Goal: Task Accomplishment & Management: Complete application form

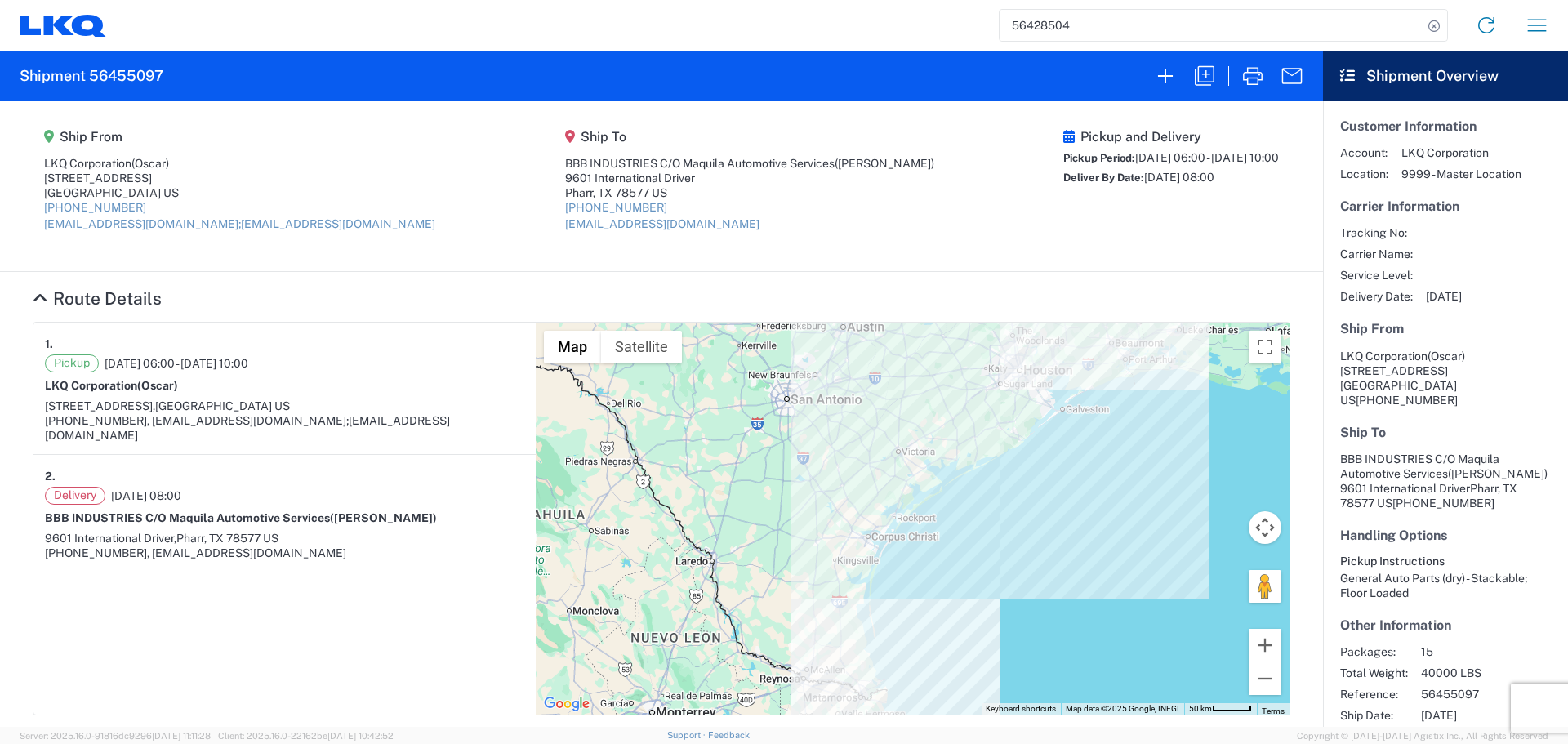
click at [1544, 22] on icon "button" at bounding box center [1537, 25] width 26 height 26
click at [1489, 117] on link "Shipment request" at bounding box center [1476, 112] width 154 height 33
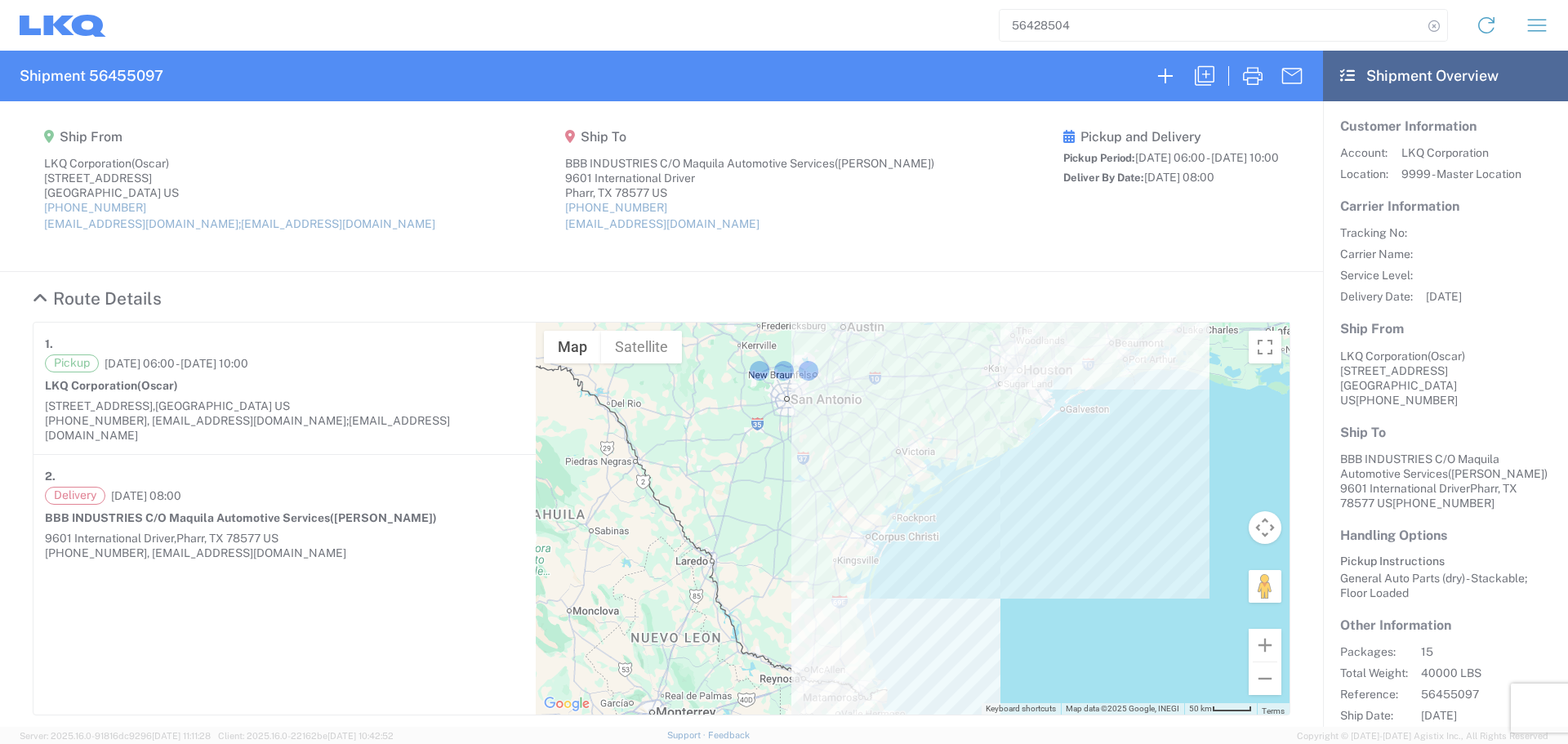
select select "FULL"
select select "US"
select select "LBS"
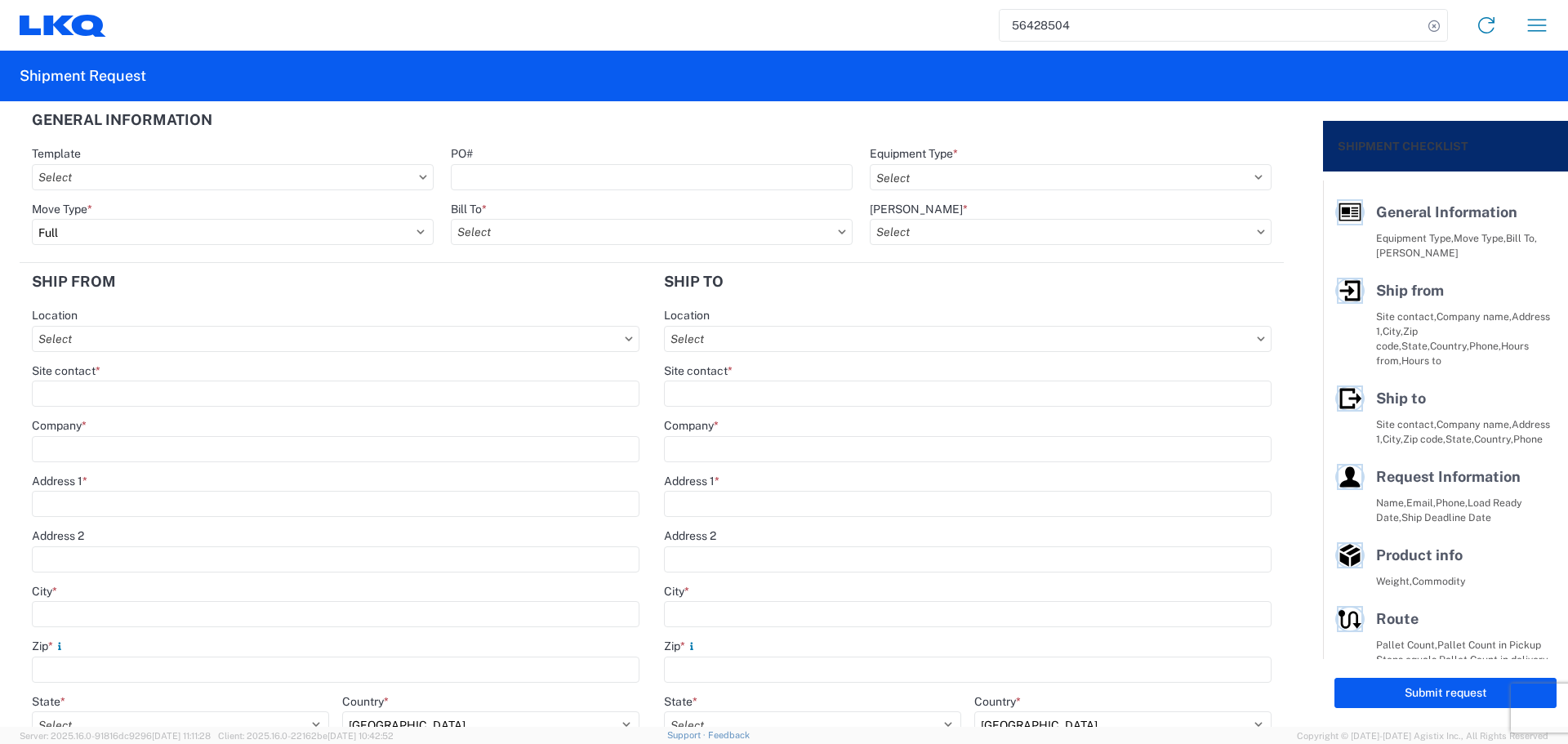
click at [1029, 16] on input "56428504" at bounding box center [1210, 25] width 423 height 31
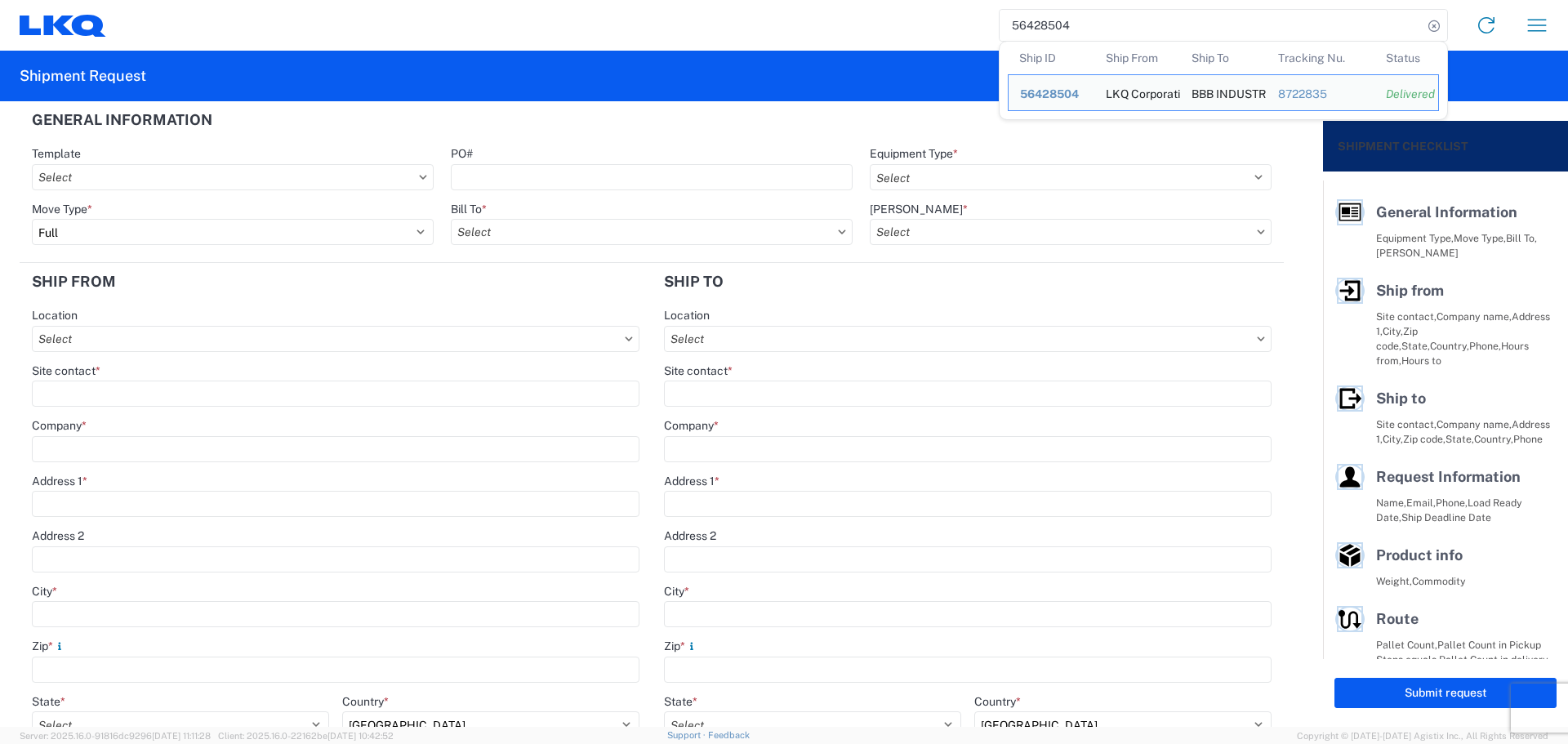
click at [1029, 16] on input "56428504" at bounding box center [1210, 25] width 423 height 31
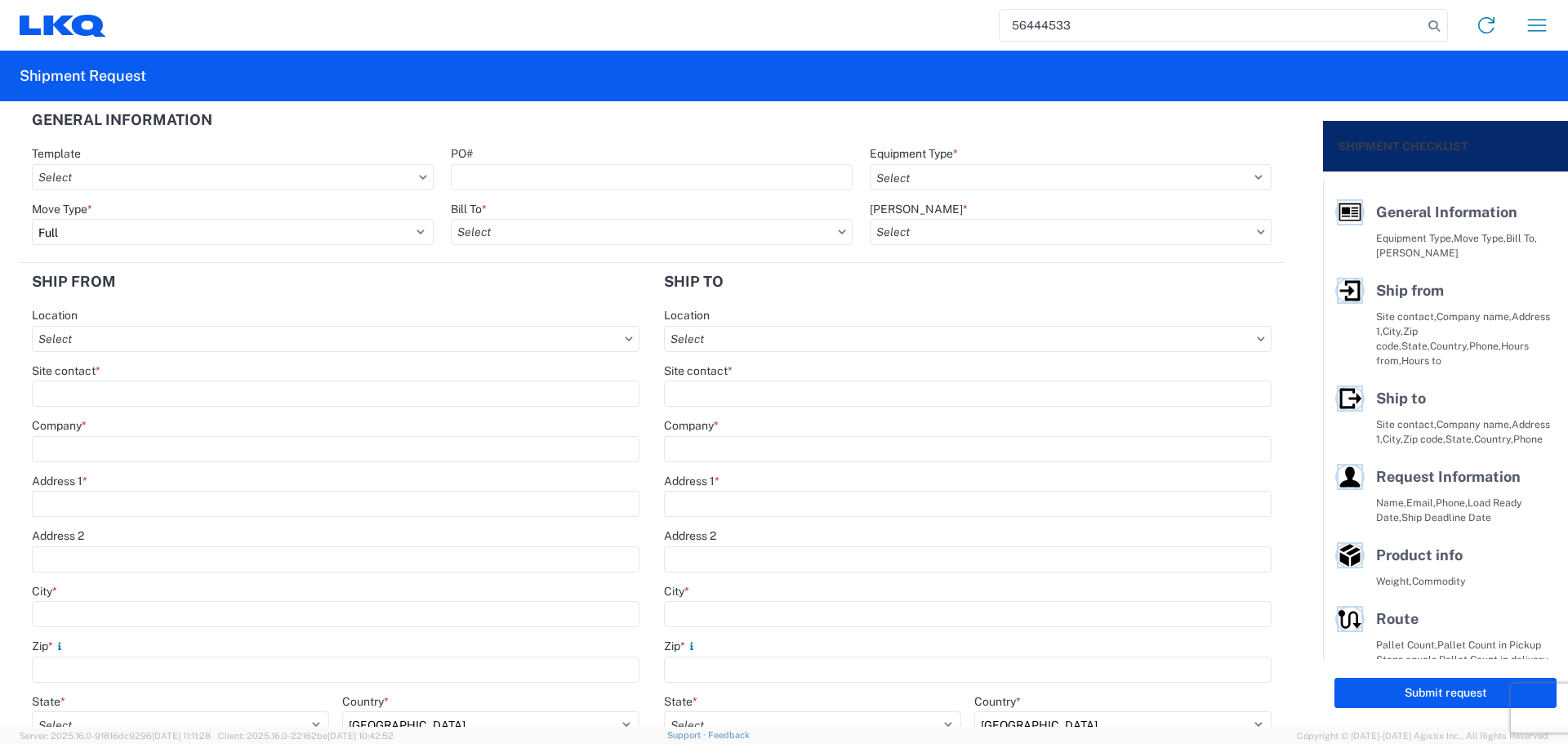
type input "56444533"
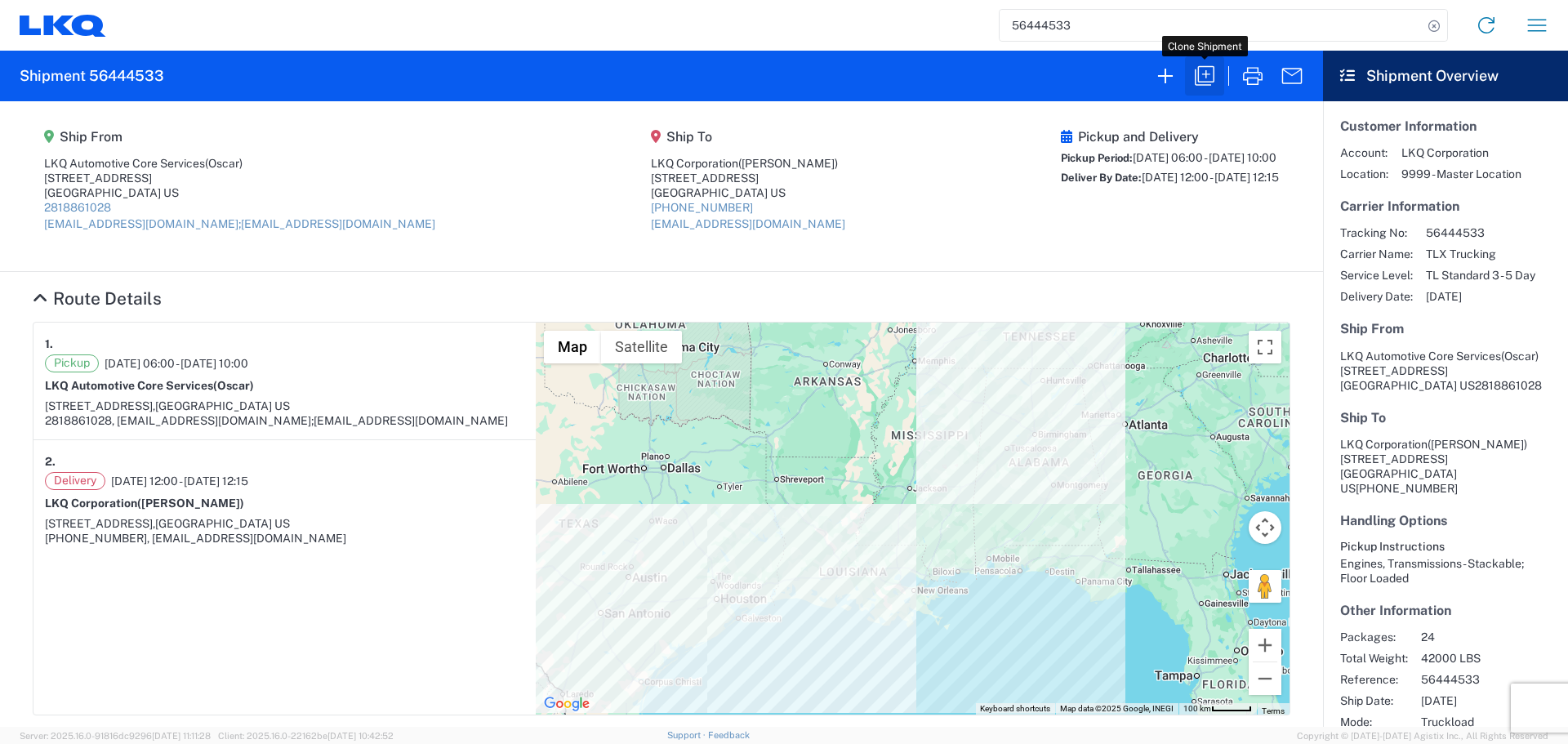
click at [1202, 77] on icon "button" at bounding box center [1204, 76] width 26 height 26
select select "STDV"
select select "FULL"
select select "US"
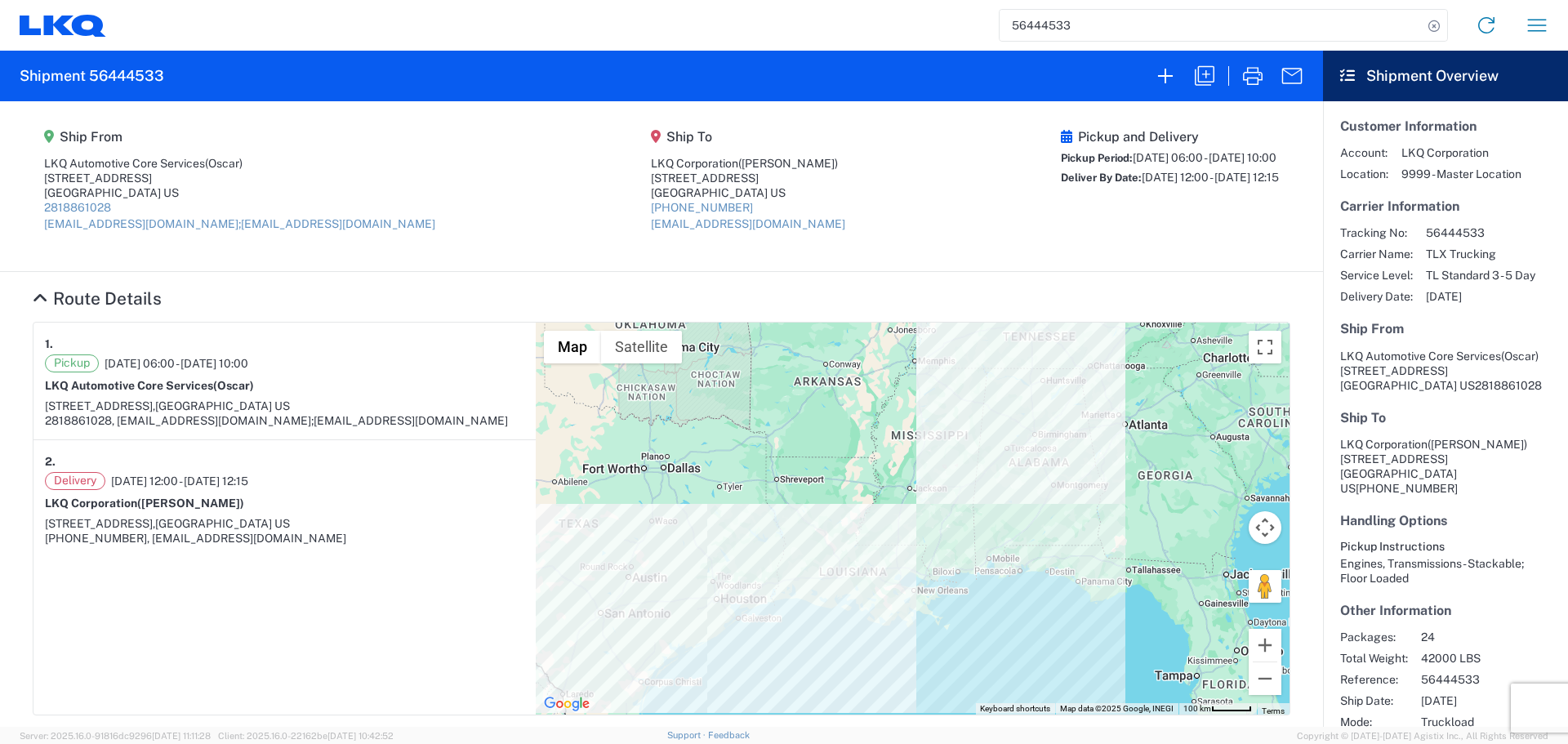
select select "LBS"
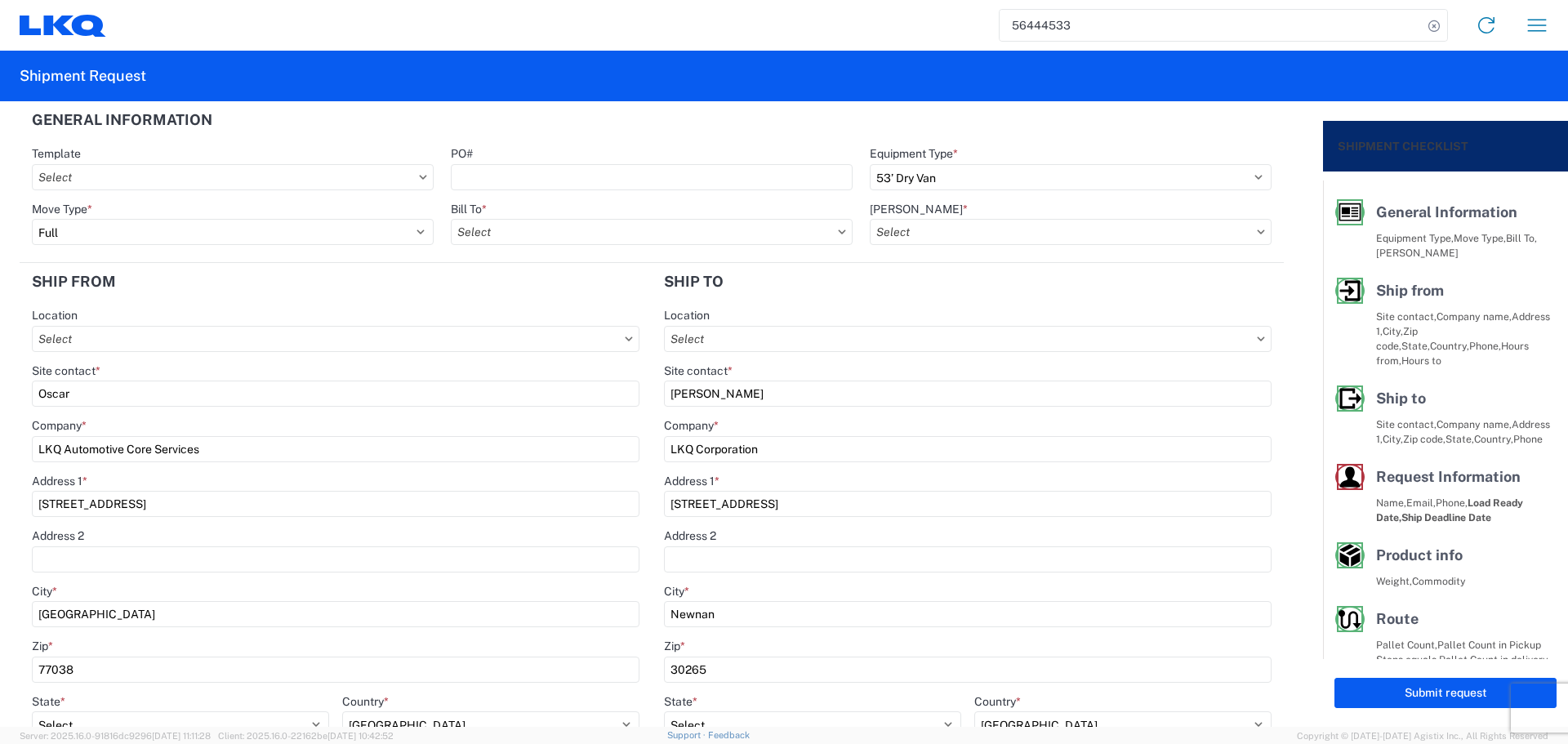
type input "1760 - LKQ Best Core"
type input "1772 - LKQ Atlanta Core Newnan"
type input "1760-1300-50180-0000 - 1760 Freight In - Cores"
type input "1760 - LKQ Best Core"
click at [482, 178] on input "PO#" at bounding box center [651, 177] width 402 height 26
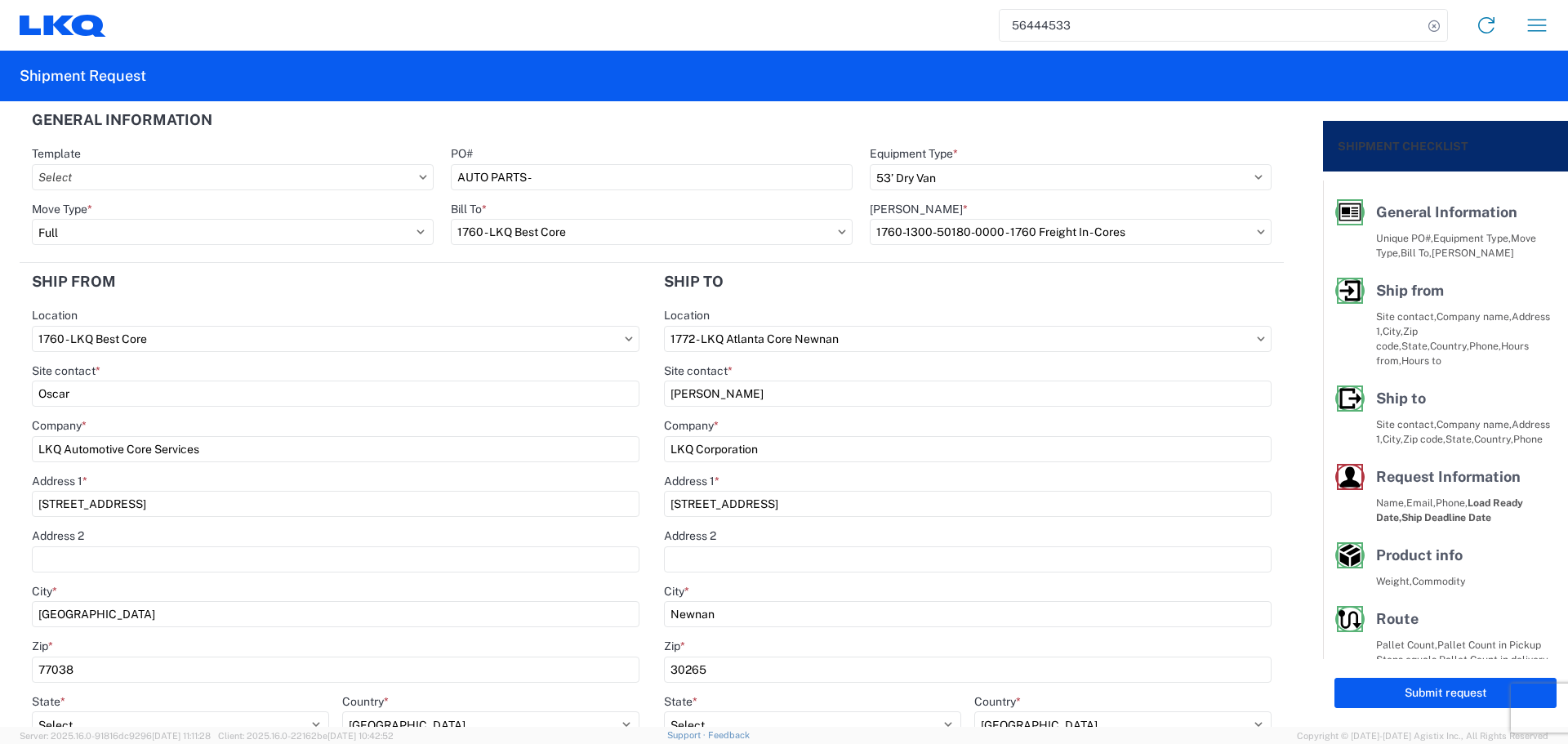
type input "AUTO PARTS -"
click at [571, 134] on header "General Information" at bounding box center [652, 120] width 1264 height 36
click at [334, 295] on header "Ship from" at bounding box center [336, 281] width 632 height 36
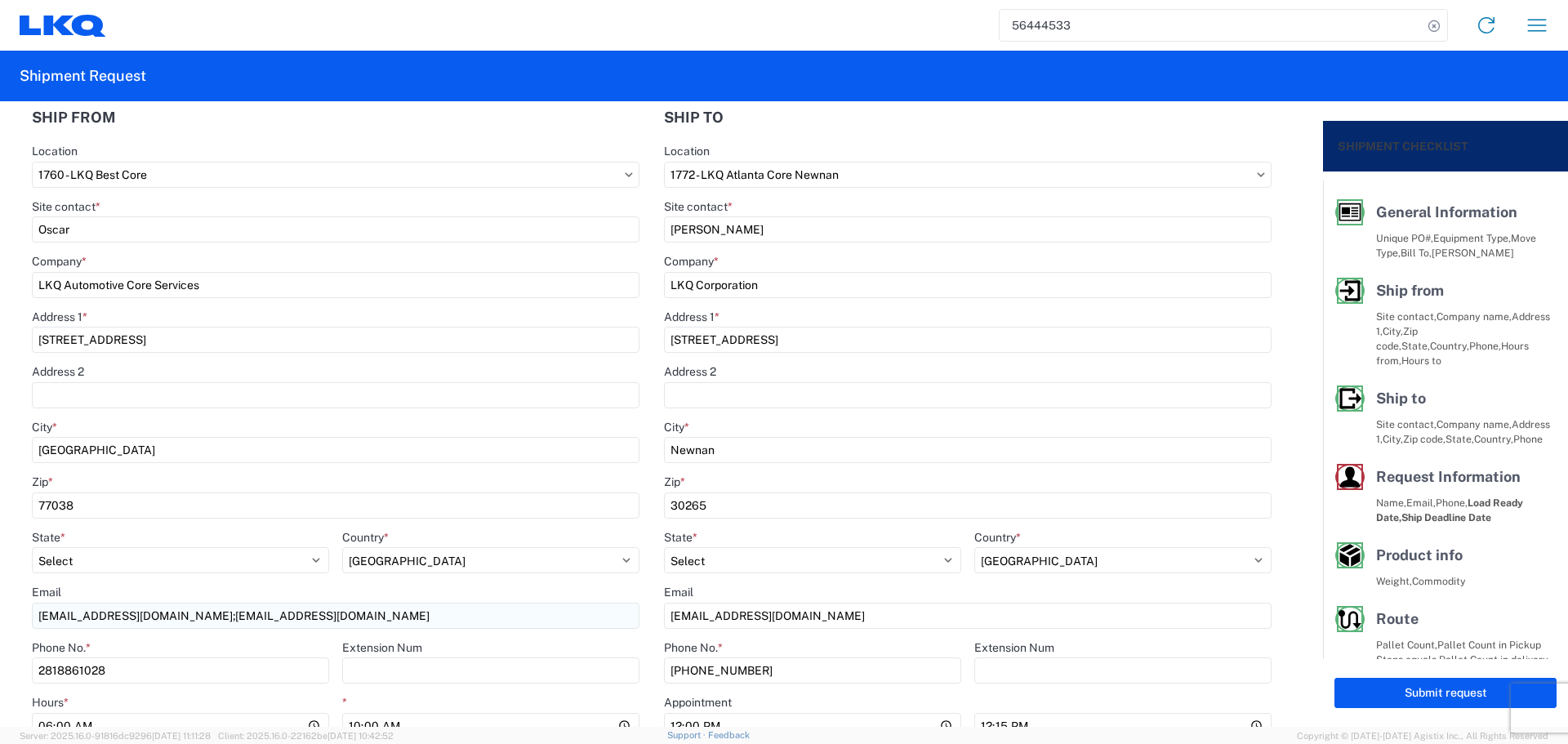
scroll to position [408, 0]
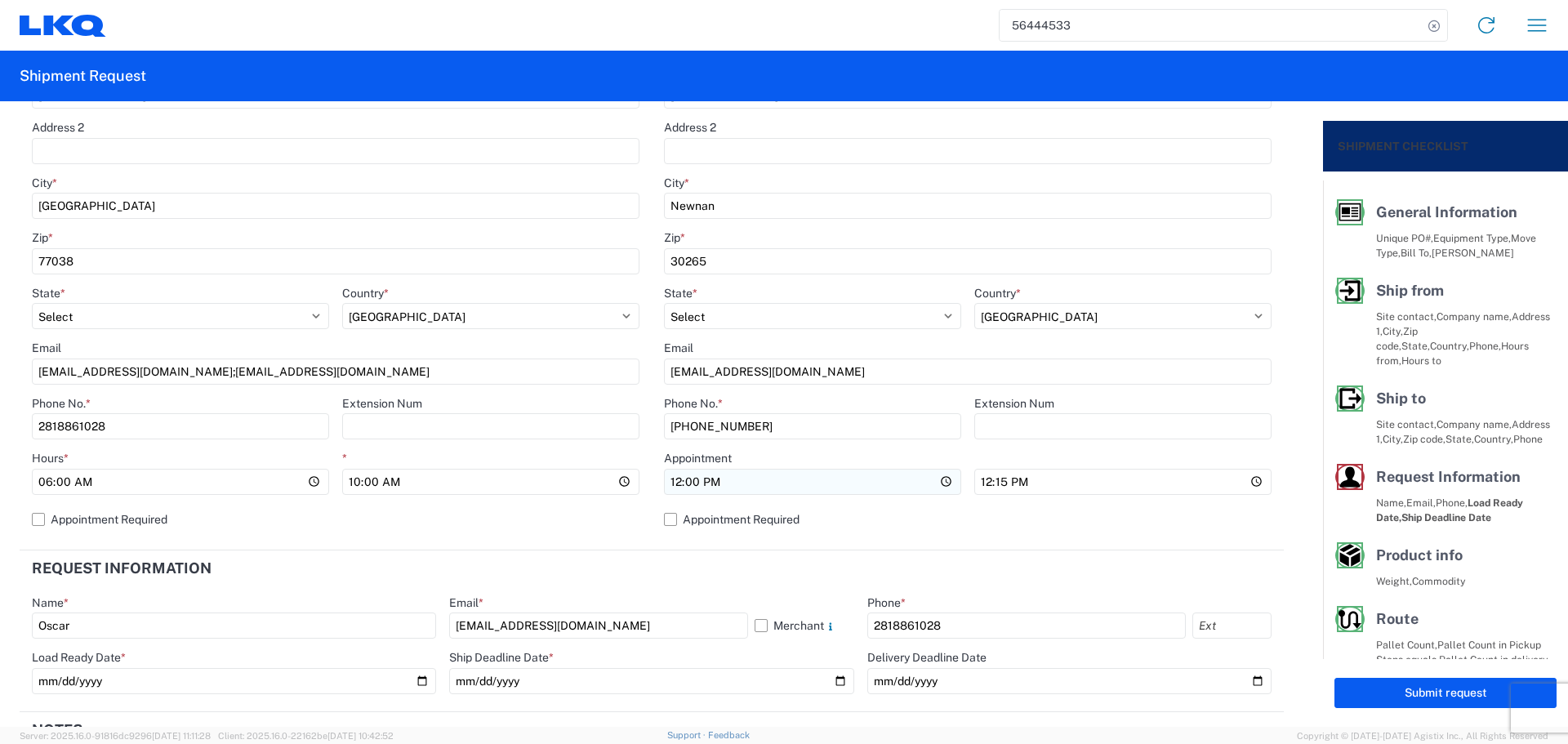
click at [329, 483] on input "12:00:00" at bounding box center [181, 482] width 297 height 26
type input "08:00"
click at [1244, 485] on input "12:15:00" at bounding box center [1123, 482] width 297 height 26
type input "13:00"
click at [1195, 512] on label "Appointment Required" at bounding box center [968, 519] width 608 height 26
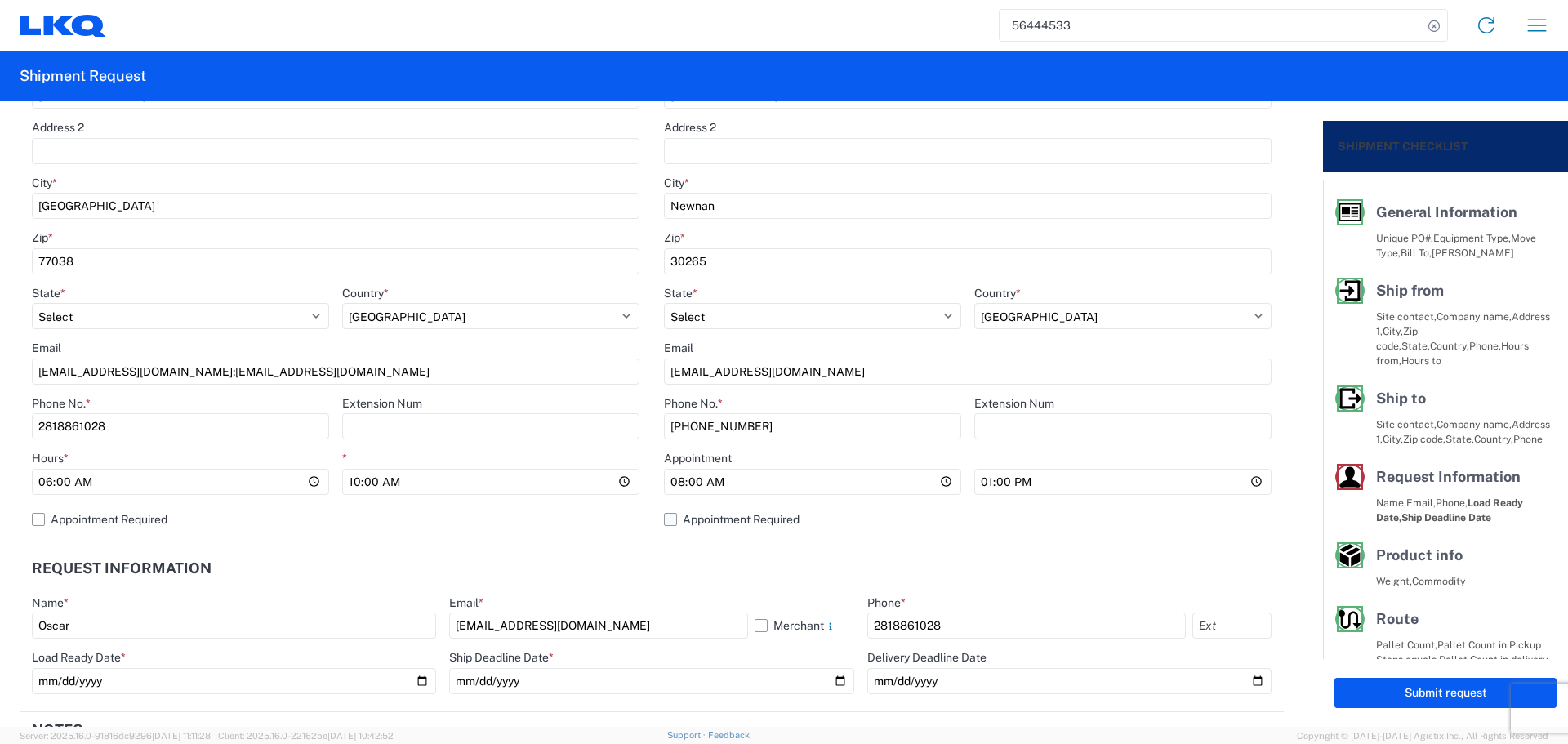
click at [0, 0] on input "Appointment Required" at bounding box center [0, 0] width 0 height 0
select select "US"
click at [1195, 512] on label "Appointment Required" at bounding box center [968, 519] width 608 height 26
click at [0, 0] on input "Appointment Required" at bounding box center [0, 0] width 0 height 0
select select "US"
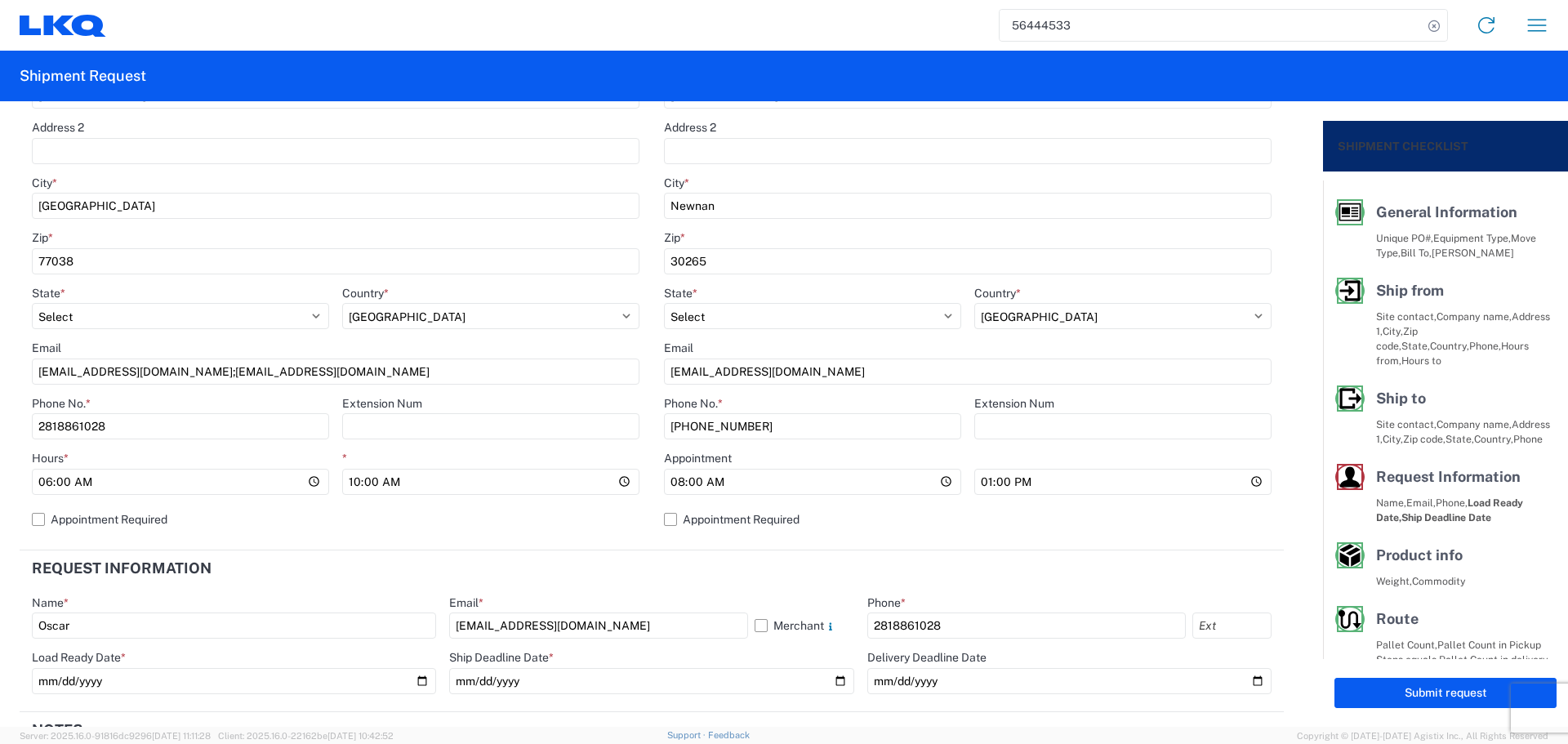
click at [399, 562] on header "Request Information" at bounding box center [652, 569] width 1264 height 36
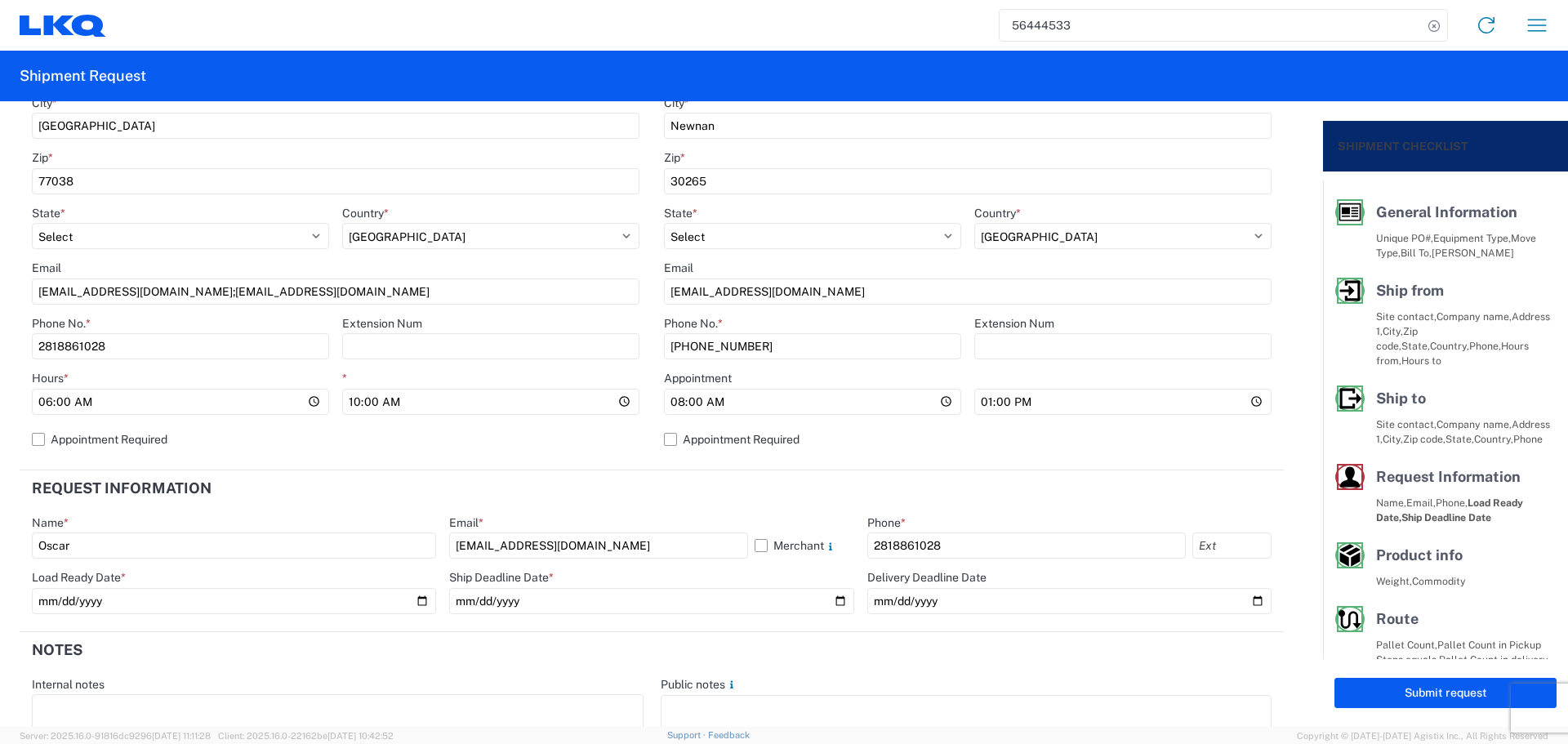
scroll to position [653, 0]
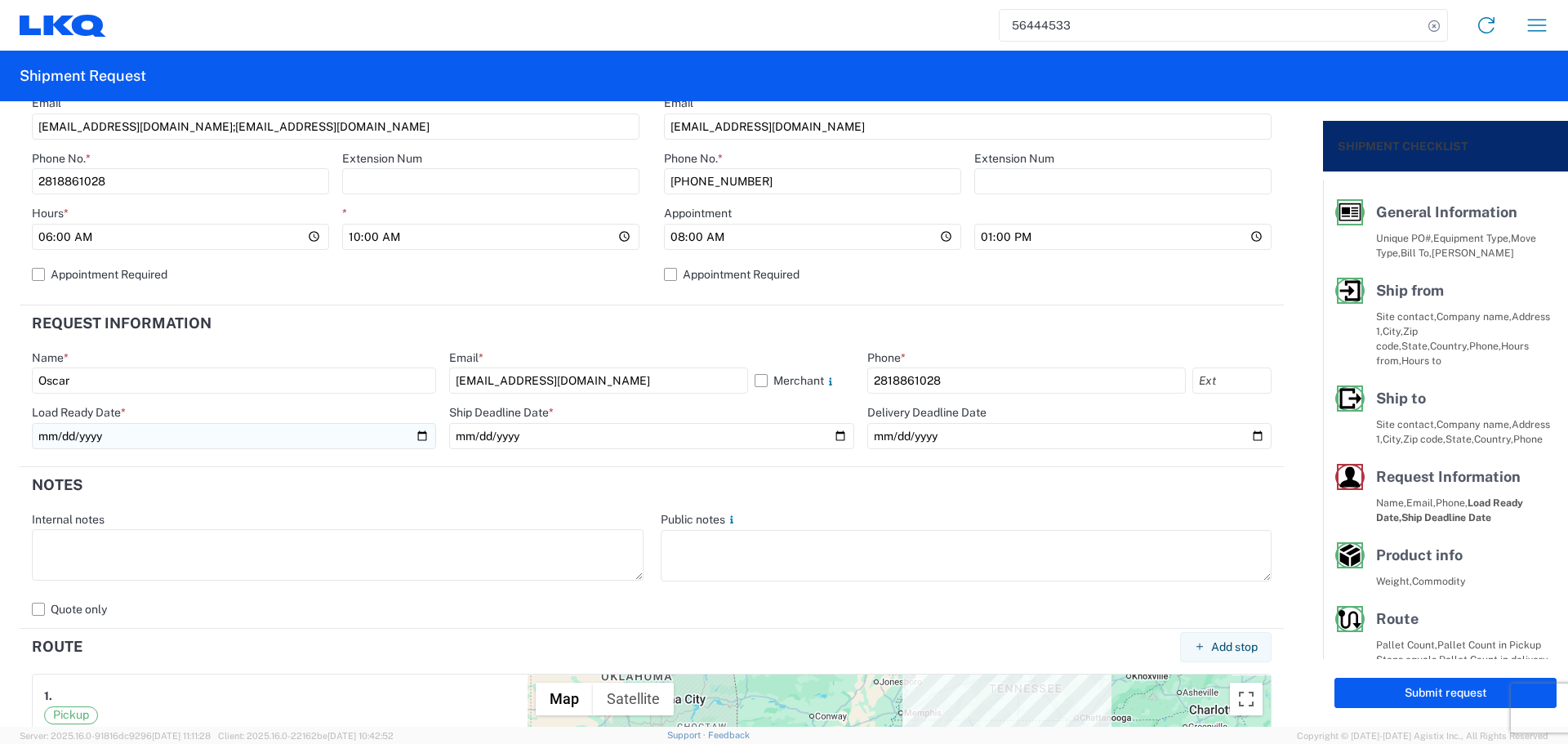
click at [419, 443] on input "[DATE]" at bounding box center [234, 436] width 405 height 26
type input "[DATE]"
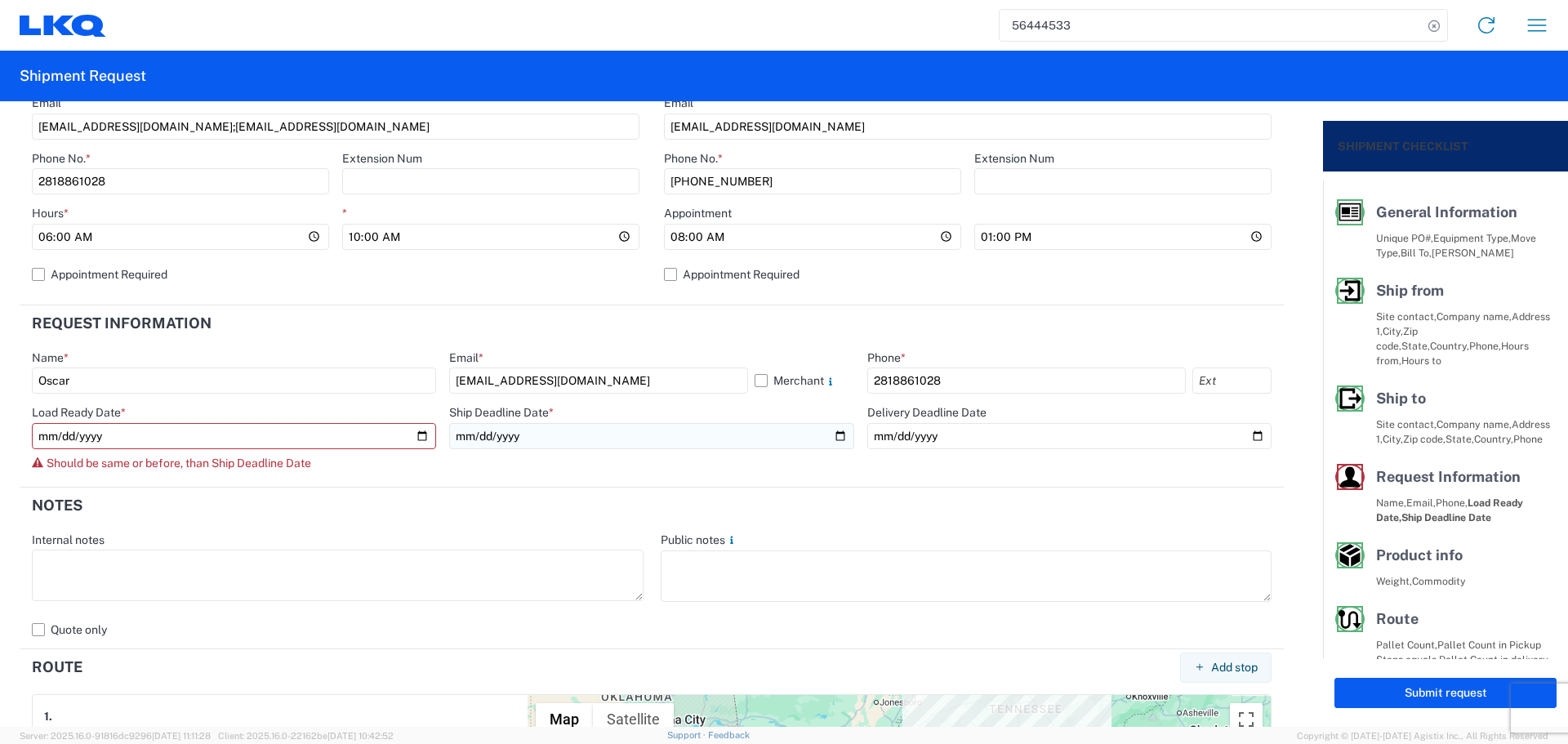
click at [834, 438] on input "[DATE]" at bounding box center [651, 436] width 405 height 26
type input "[DATE]"
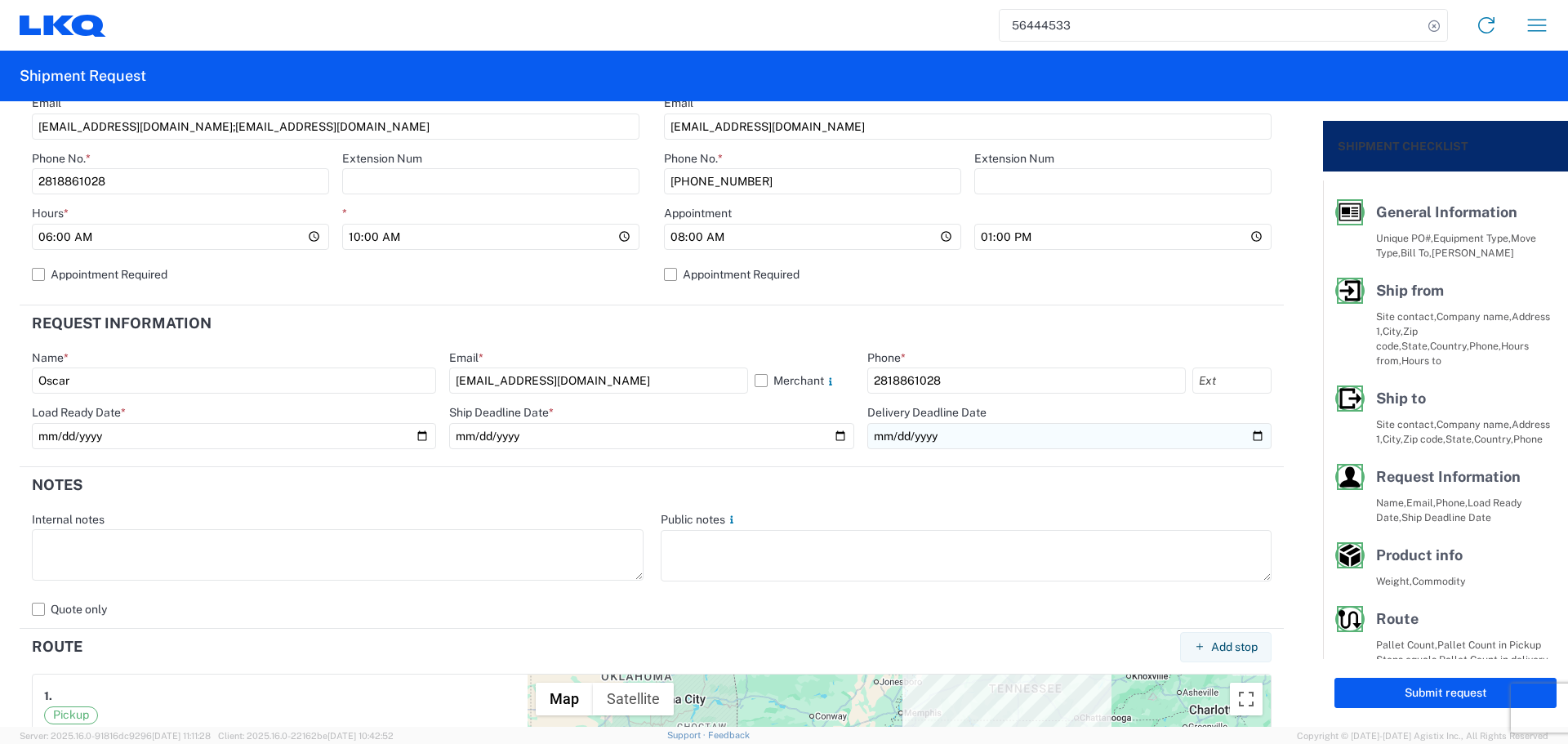
click at [1243, 434] on input "[DATE]" at bounding box center [1070, 436] width 405 height 26
type input "[DATE]"
click at [615, 493] on header "Notes" at bounding box center [652, 485] width 1264 height 36
click at [532, 479] on header "Notes" at bounding box center [652, 485] width 1264 height 36
click at [501, 477] on header "Notes" at bounding box center [652, 485] width 1264 height 36
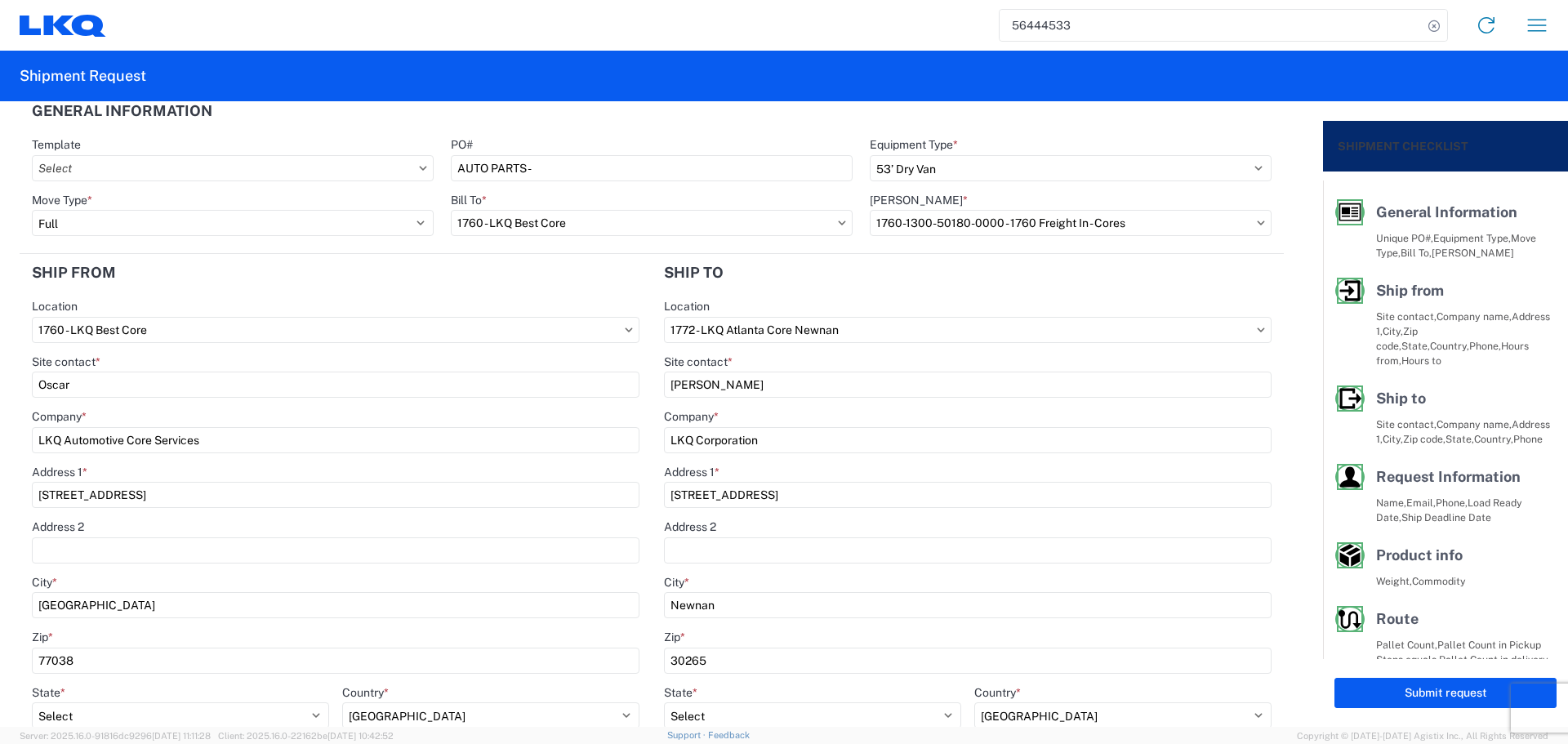
scroll to position [0, 0]
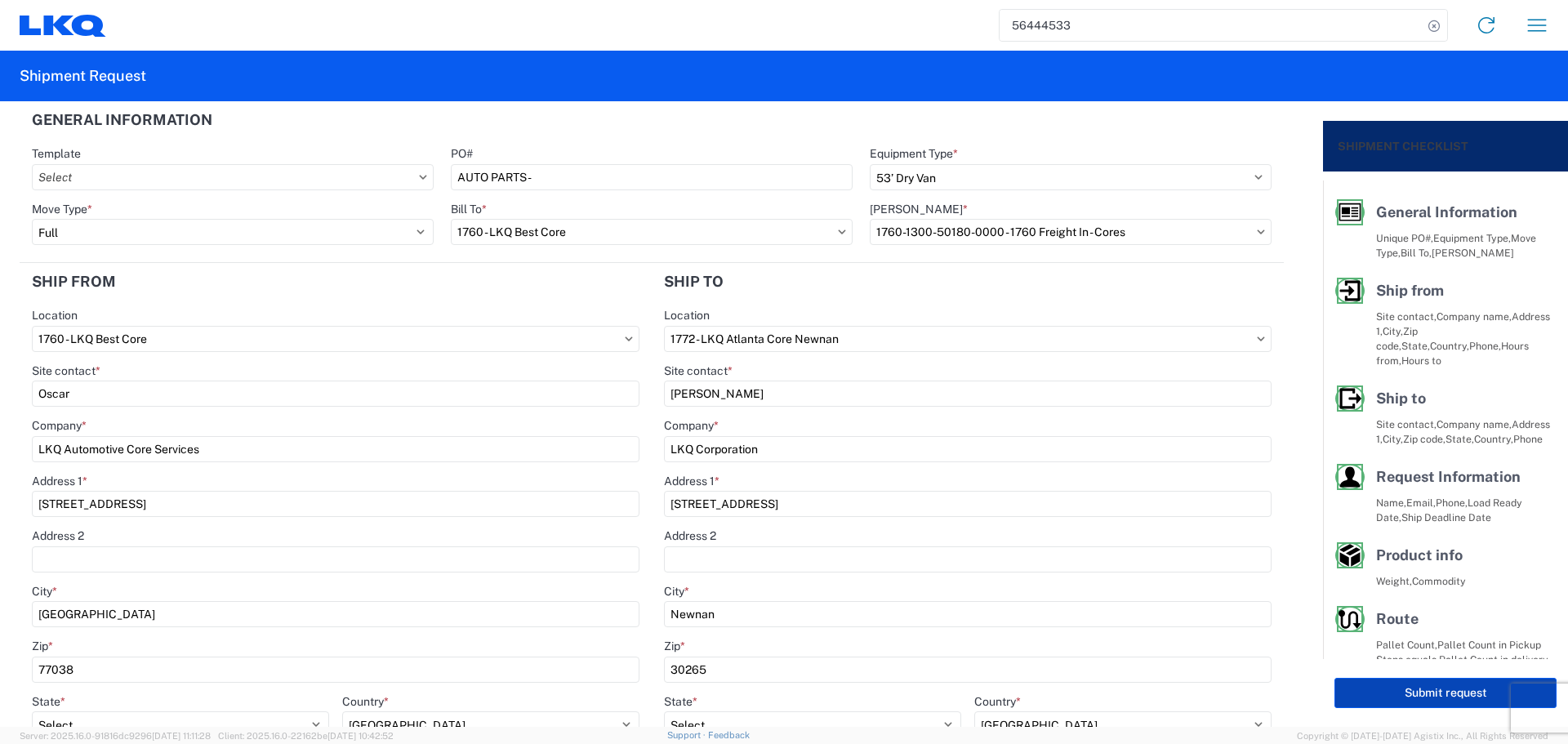
click at [1436, 694] on button "Submit request" at bounding box center [1446, 693] width 222 height 30
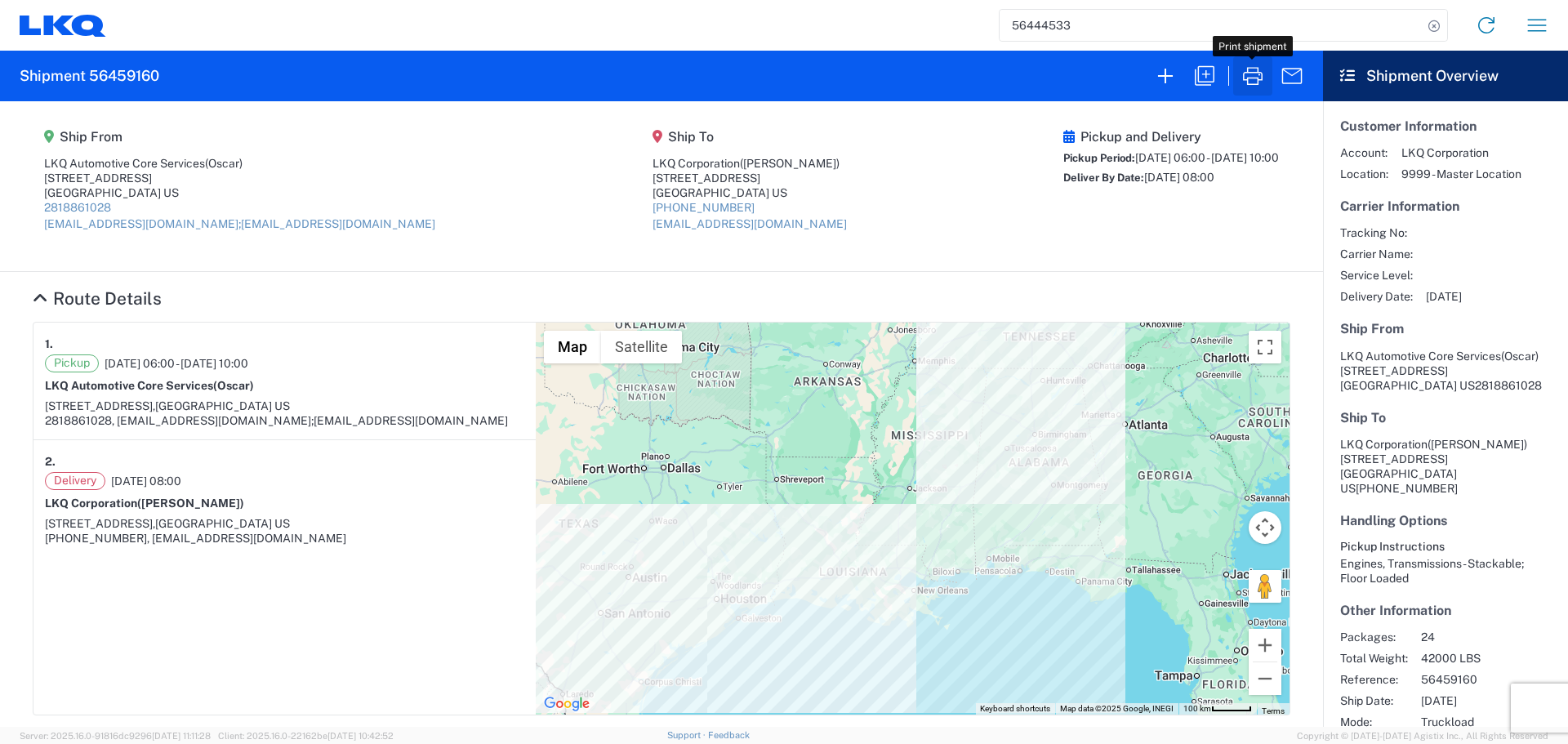
click at [1250, 63] on icon "button" at bounding box center [1253, 76] width 26 height 26
click at [1039, 30] on input "56444533" at bounding box center [1210, 25] width 423 height 31
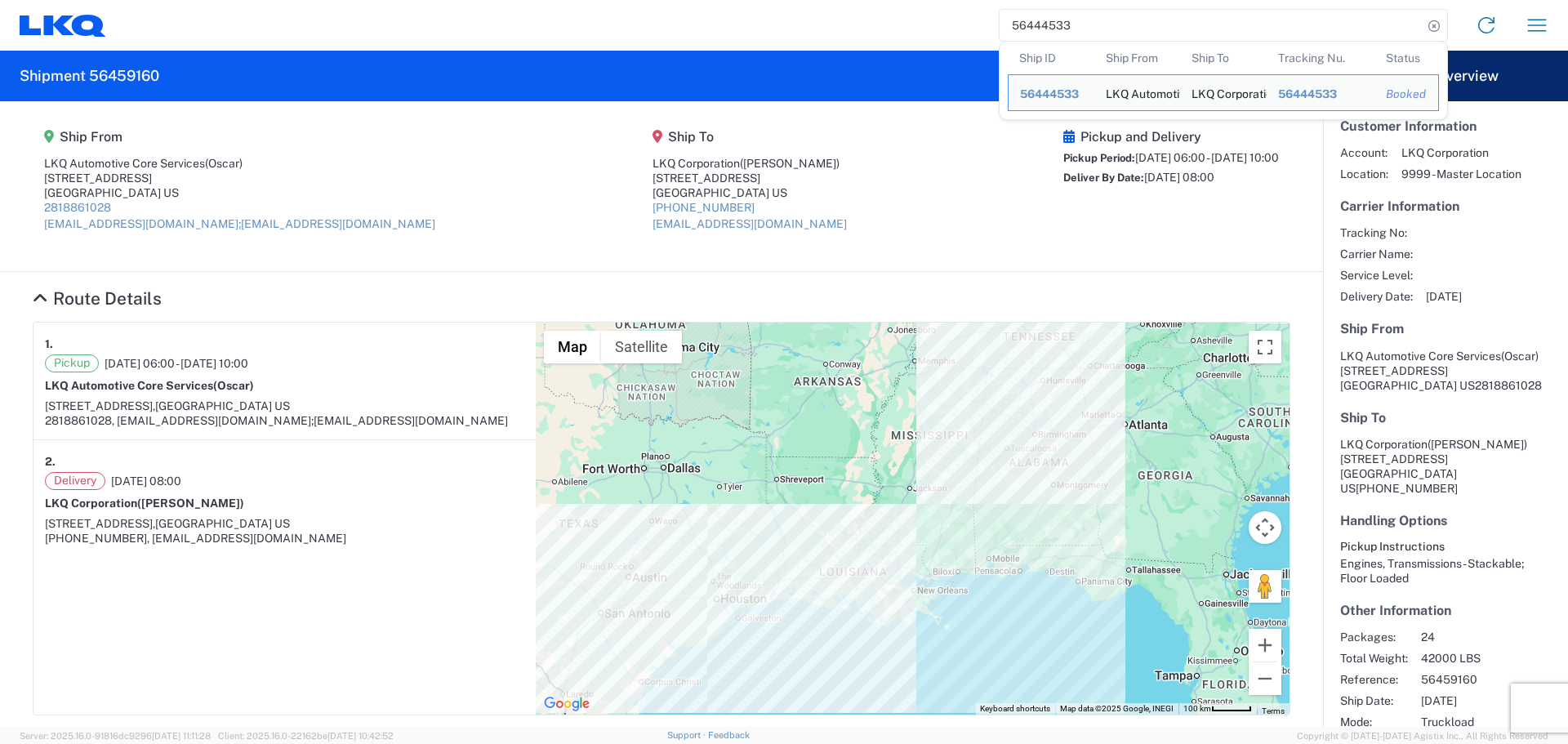
click at [1039, 30] on input "56444533" at bounding box center [1210, 25] width 423 height 31
click at [1024, 26] on input "56444533" at bounding box center [1210, 25] width 423 height 31
click at [1022, 25] on input "56444533" at bounding box center [1210, 25] width 423 height 31
click at [1028, 22] on input "56444533" at bounding box center [1210, 25] width 423 height 31
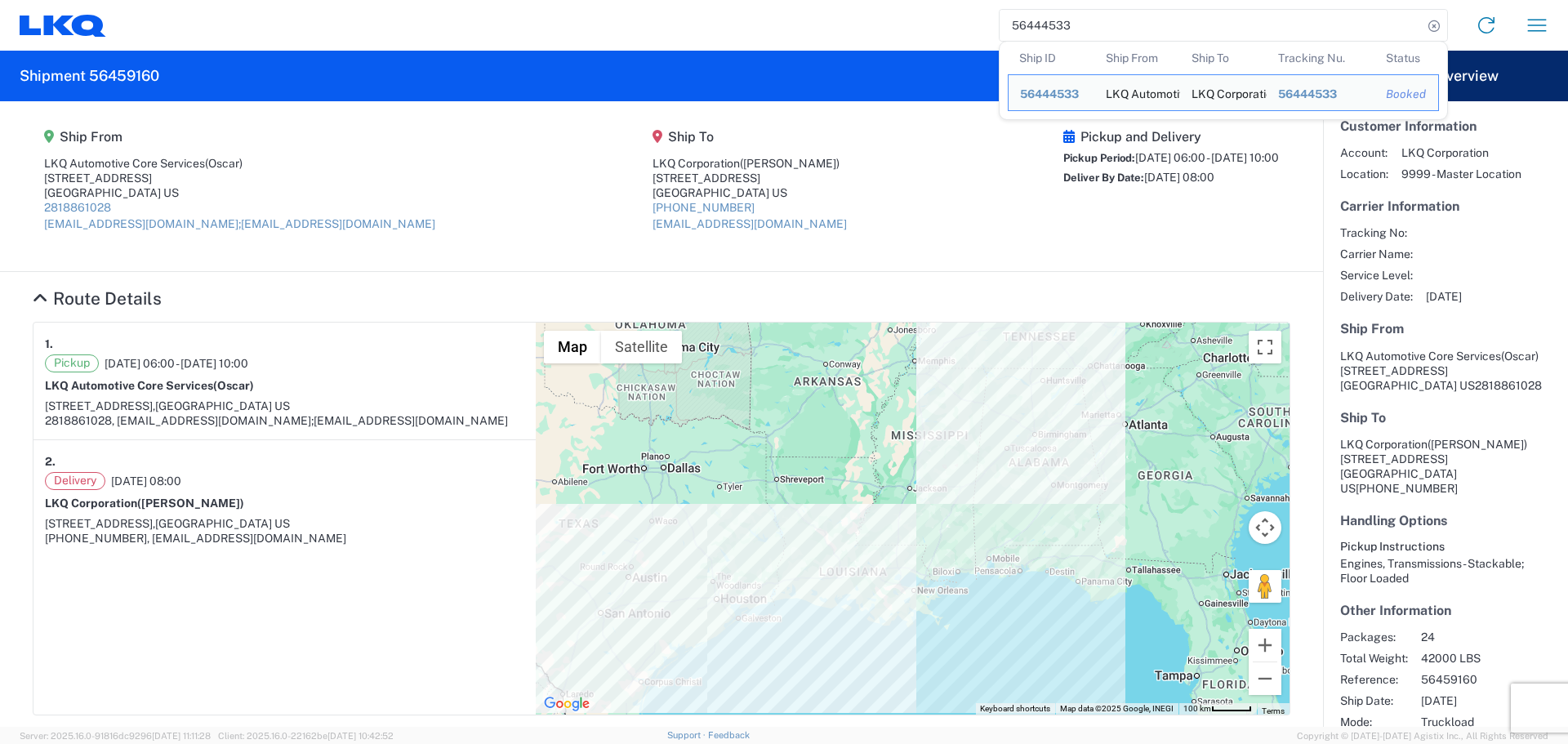
click at [1028, 22] on input "56444533" at bounding box center [1210, 25] width 423 height 31
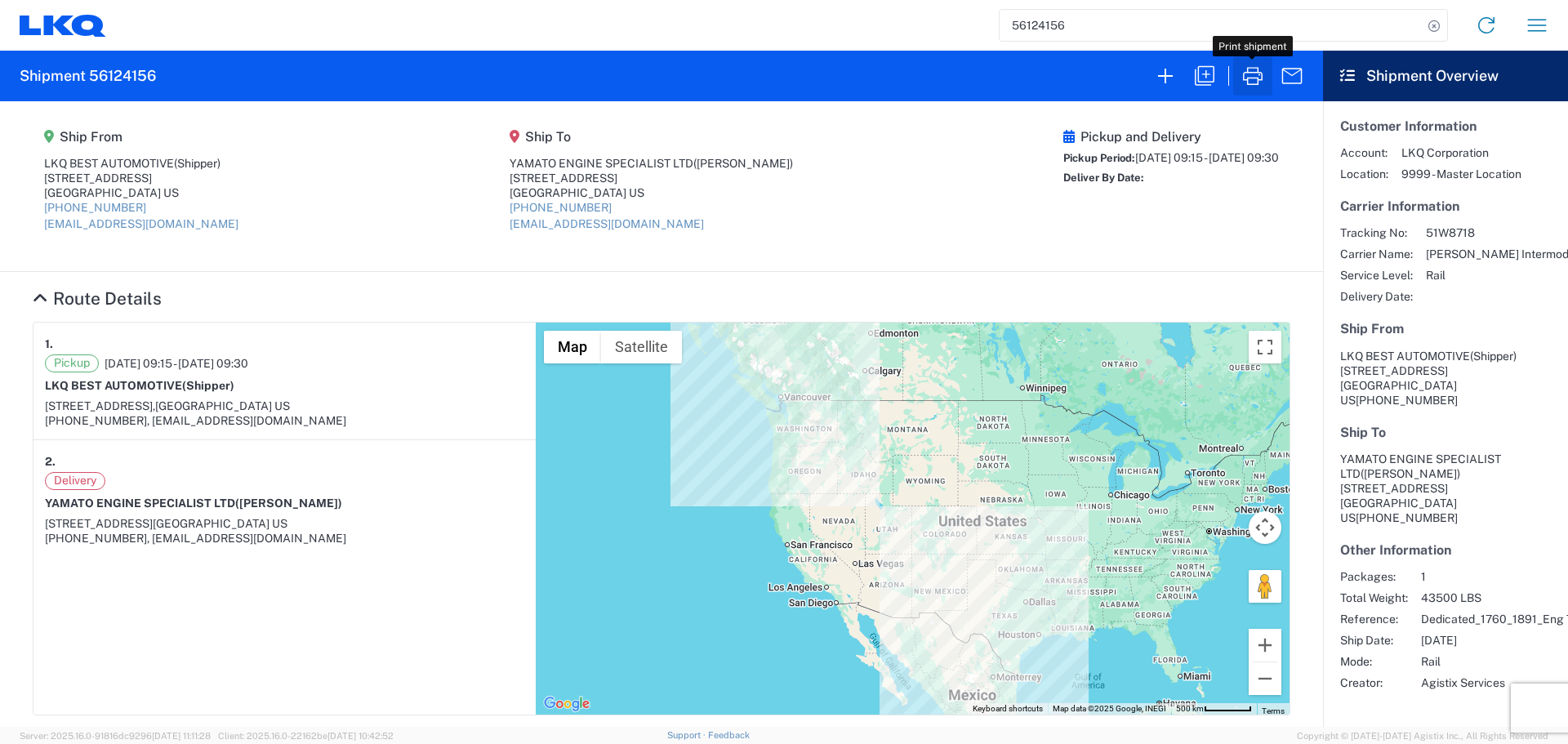
click at [1249, 68] on icon "button" at bounding box center [1252, 76] width 20 height 18
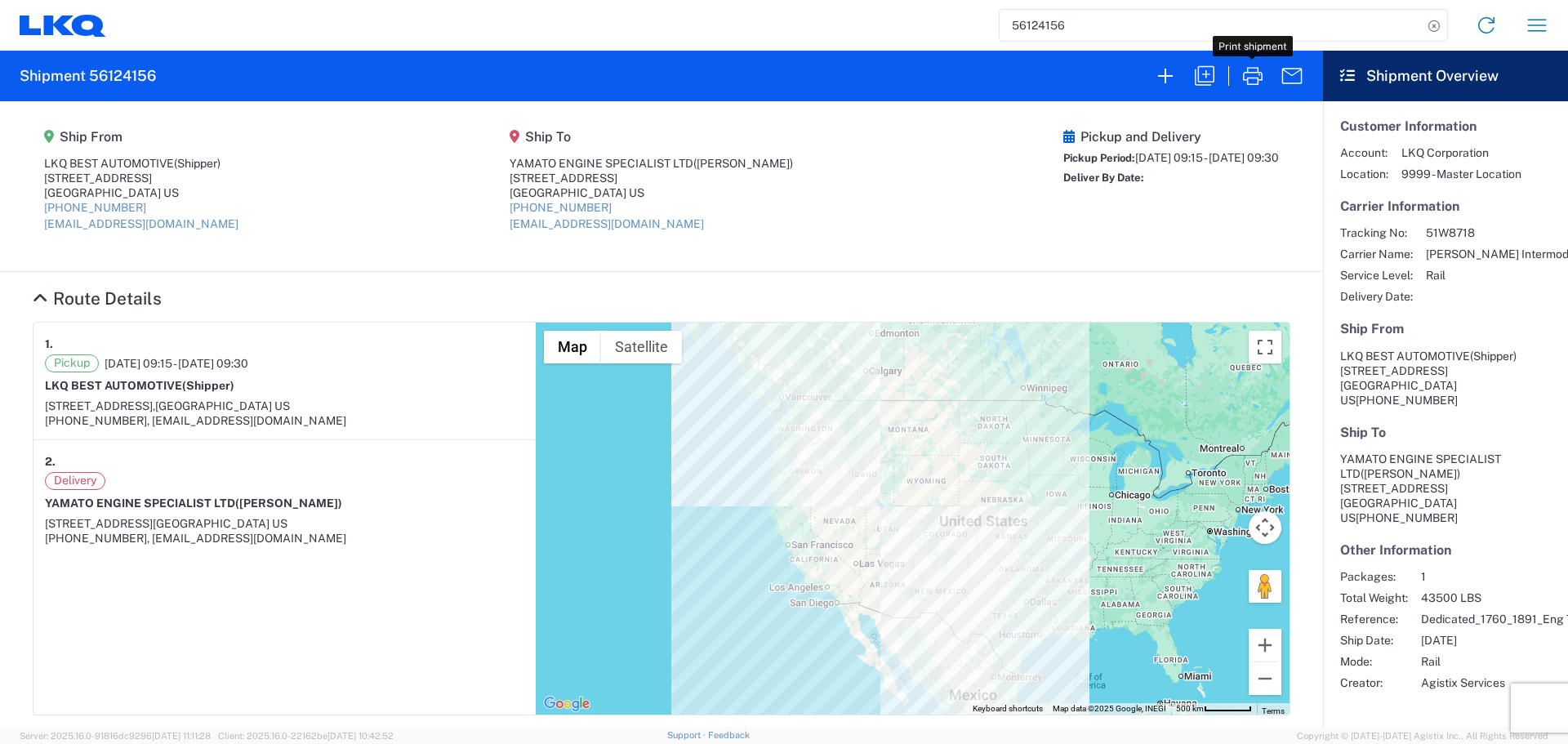
click at [1032, 31] on input "56124156" at bounding box center [1210, 25] width 423 height 31
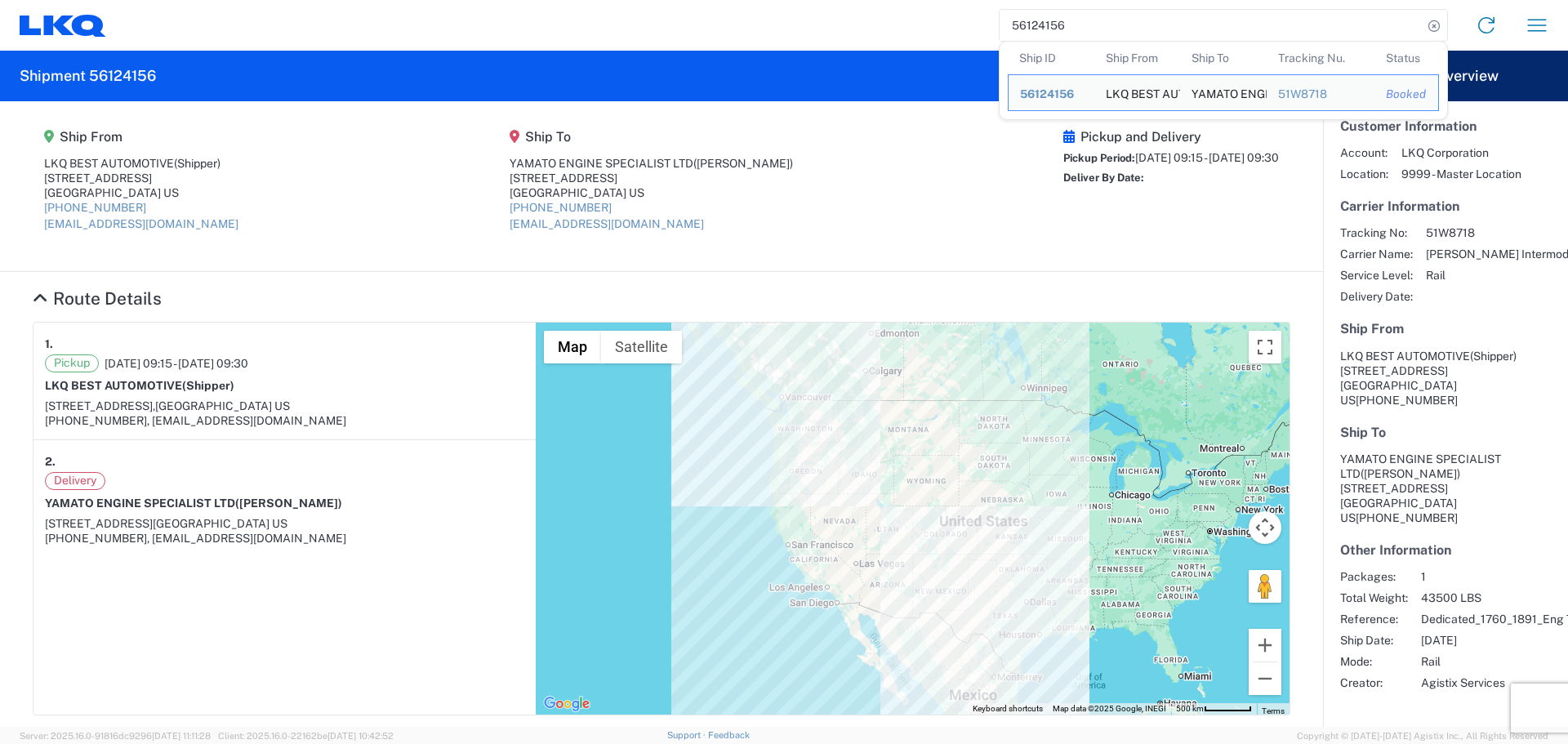
click at [1032, 31] on input "56124156" at bounding box center [1210, 25] width 423 height 31
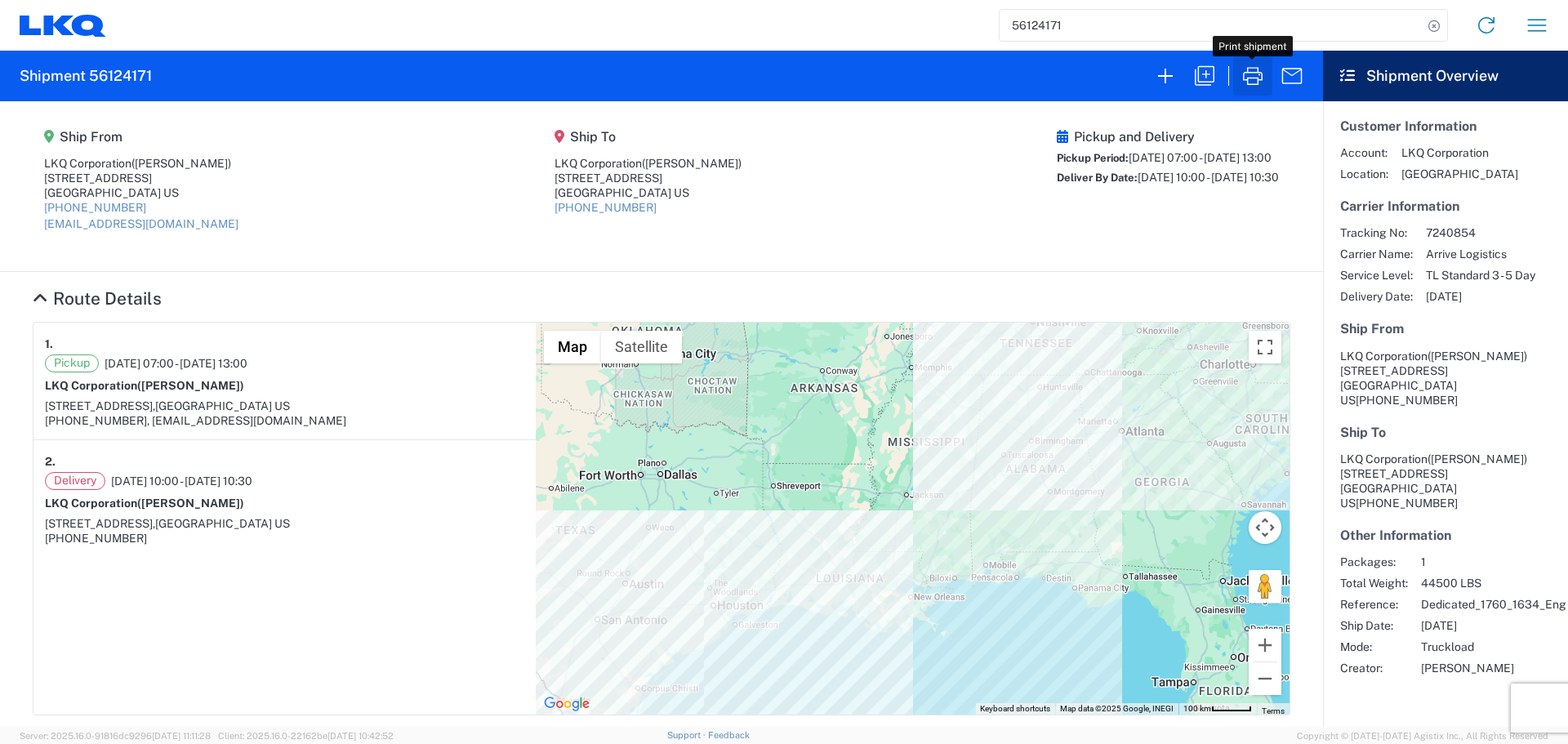
click at [1248, 64] on icon "button" at bounding box center [1253, 76] width 26 height 26
click at [1018, 26] on input "56124171" at bounding box center [1210, 25] width 423 height 31
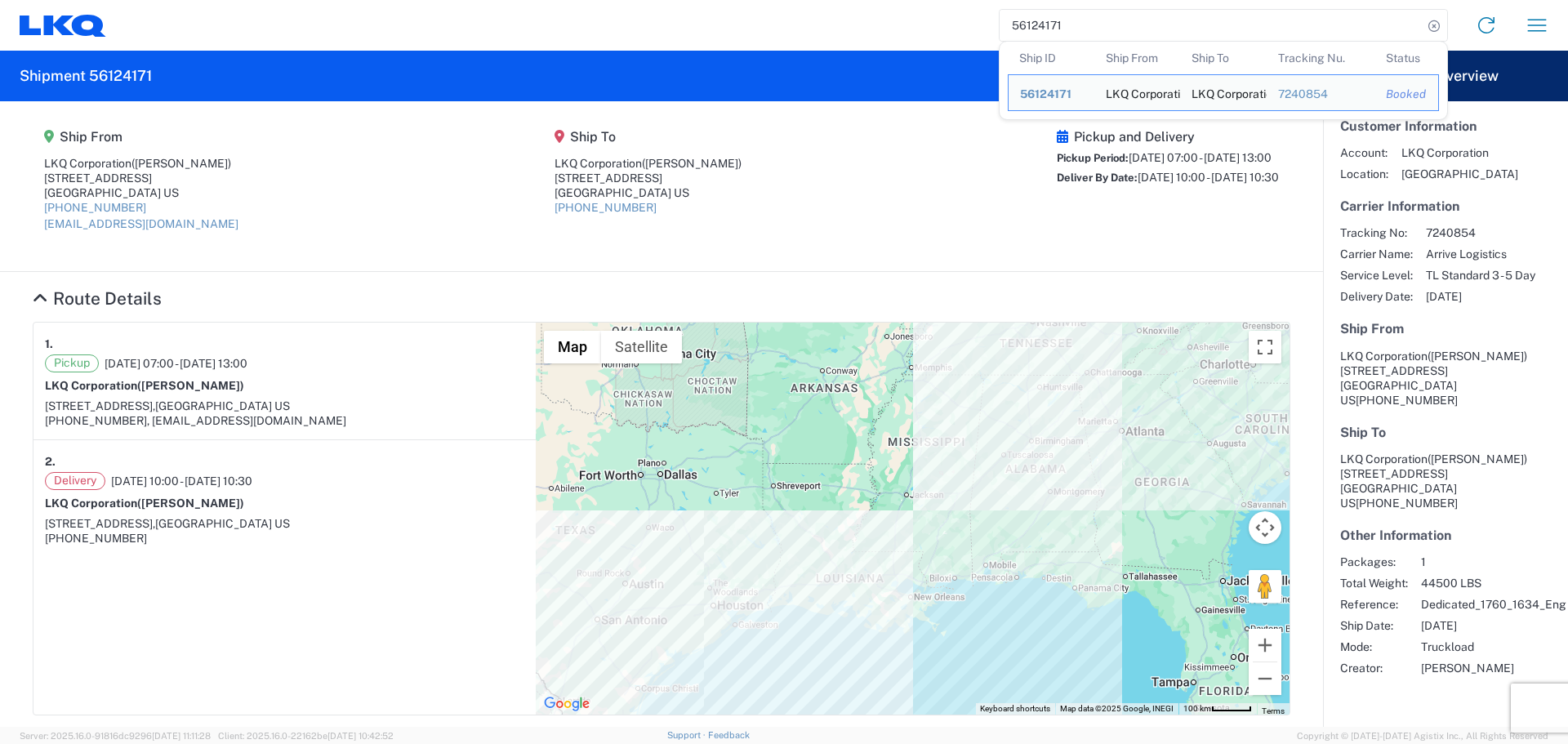
click at [1018, 26] on input "56124171" at bounding box center [1210, 25] width 423 height 31
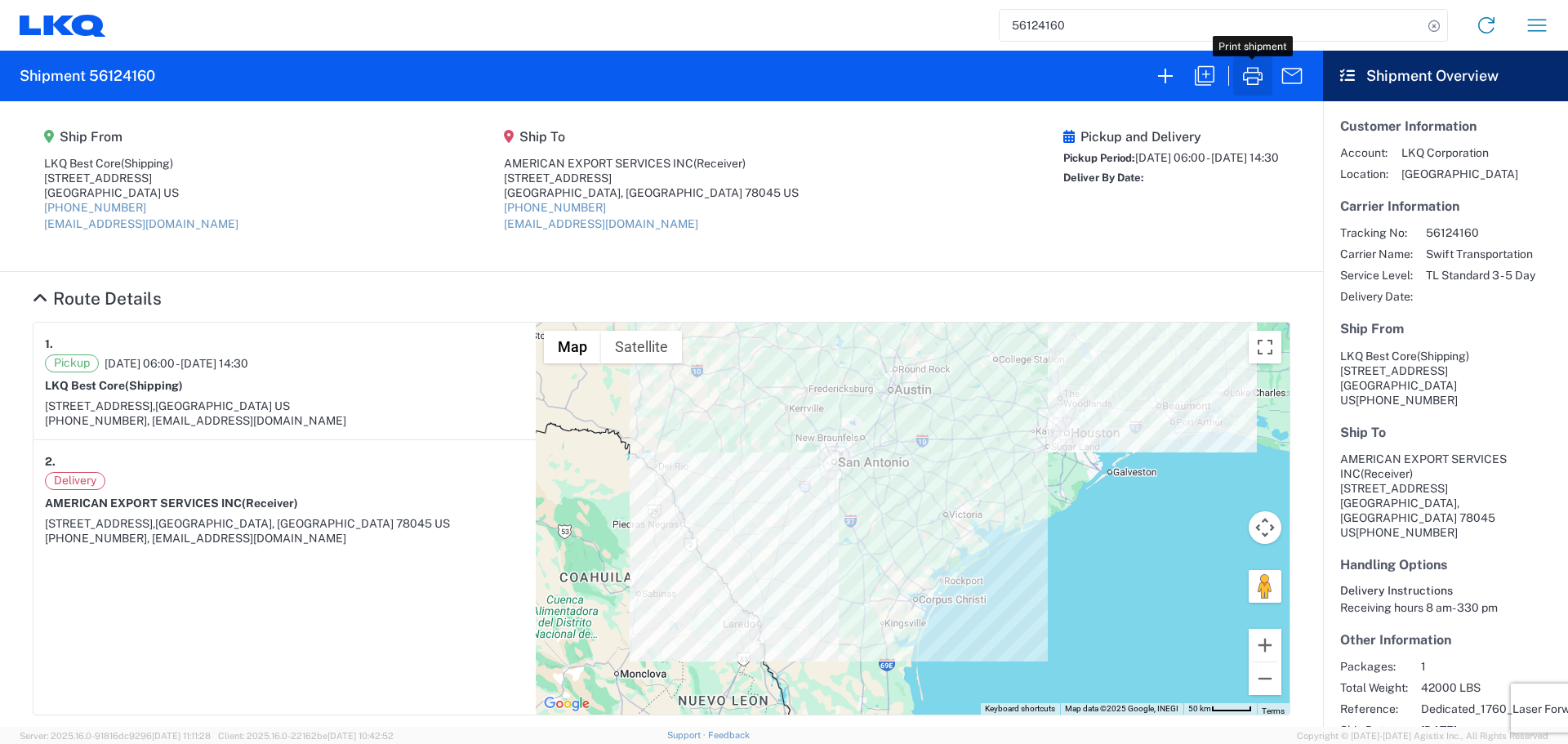
click at [1257, 70] on icon "button" at bounding box center [1252, 76] width 20 height 18
click at [1056, 23] on input "56124160" at bounding box center [1210, 25] width 423 height 31
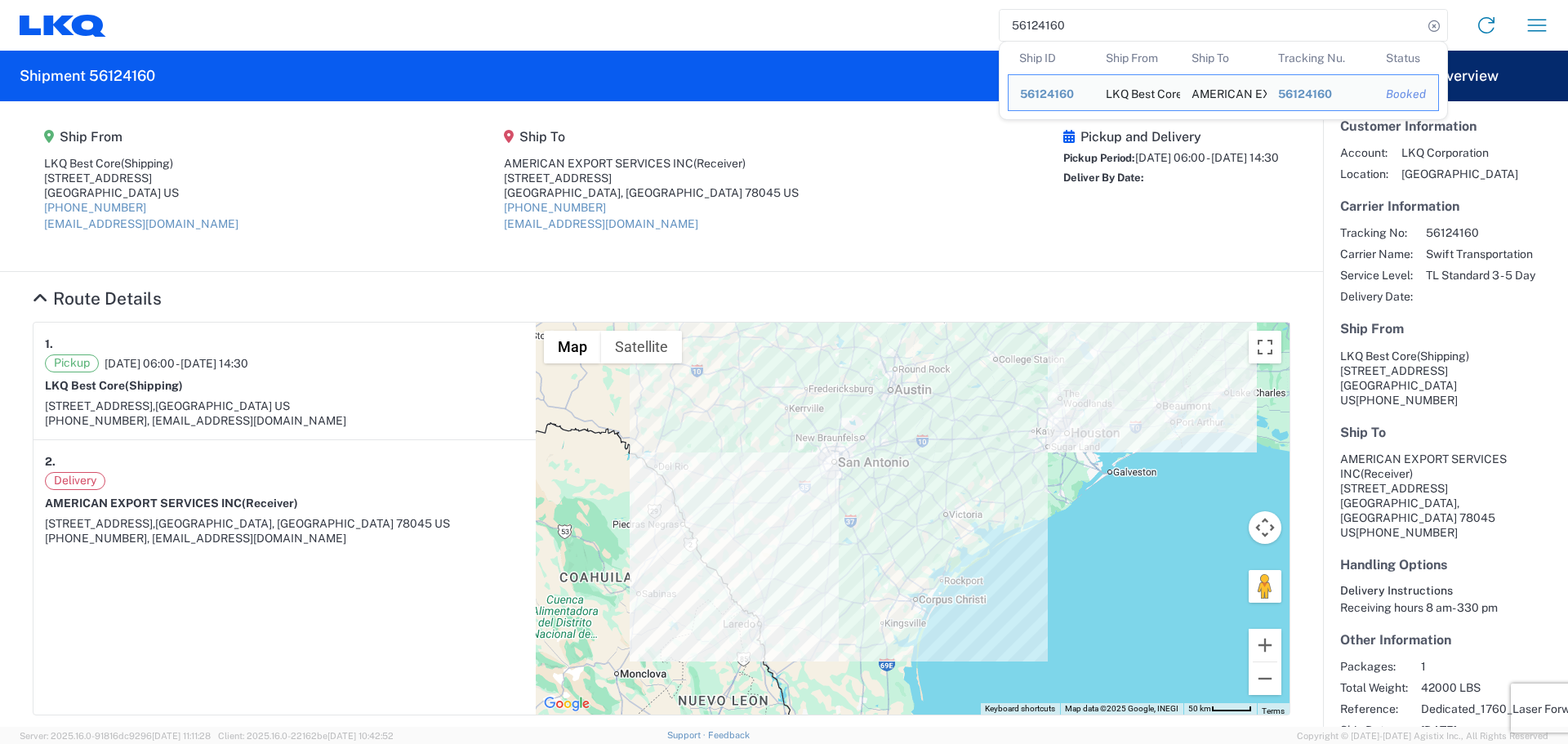
click at [1056, 23] on input "56124160" at bounding box center [1210, 25] width 423 height 31
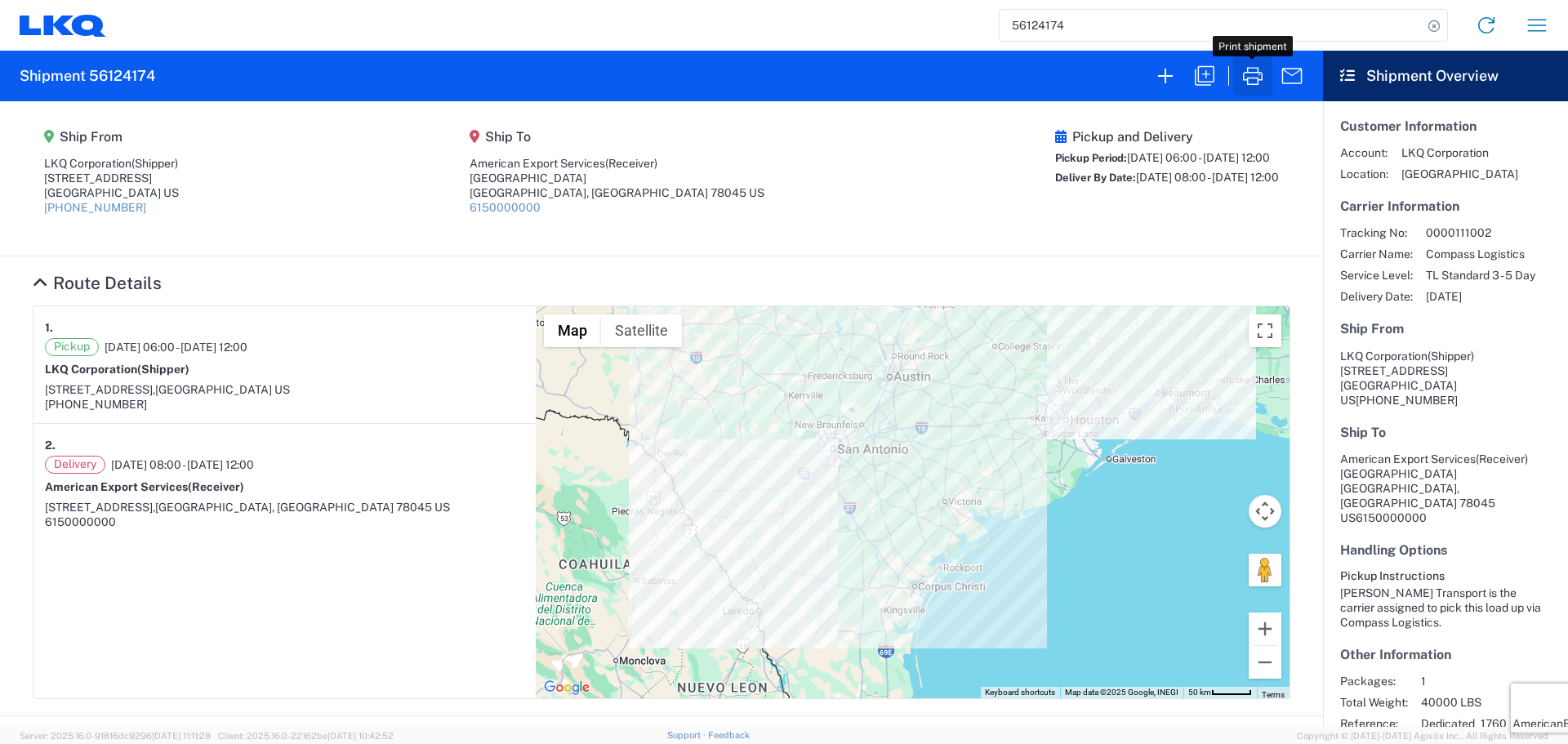
click at [1266, 84] on button "button" at bounding box center [1252, 76] width 39 height 39
click at [1034, 26] on input "56124174" at bounding box center [1210, 25] width 423 height 31
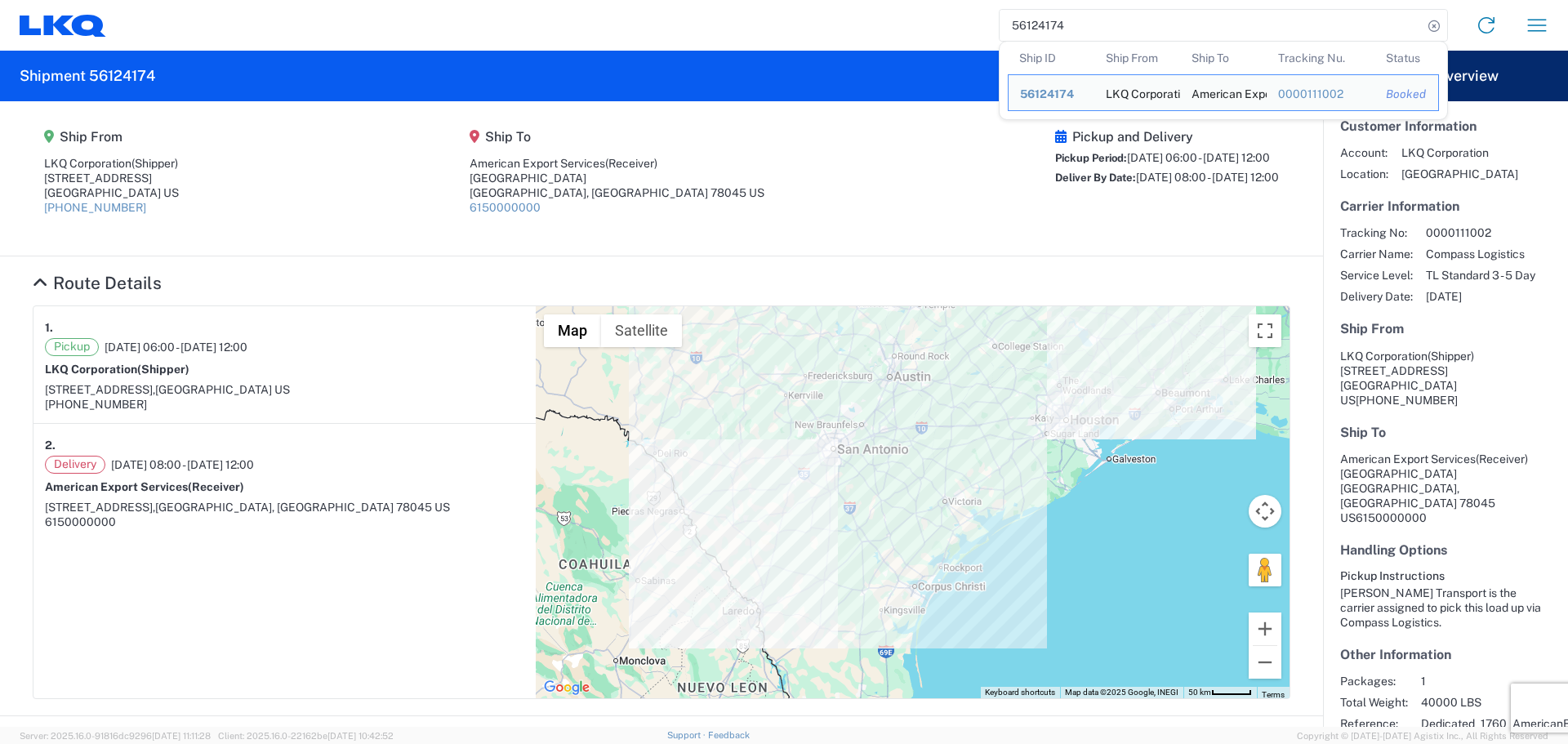
click at [1034, 26] on input "56124174" at bounding box center [1210, 25] width 423 height 31
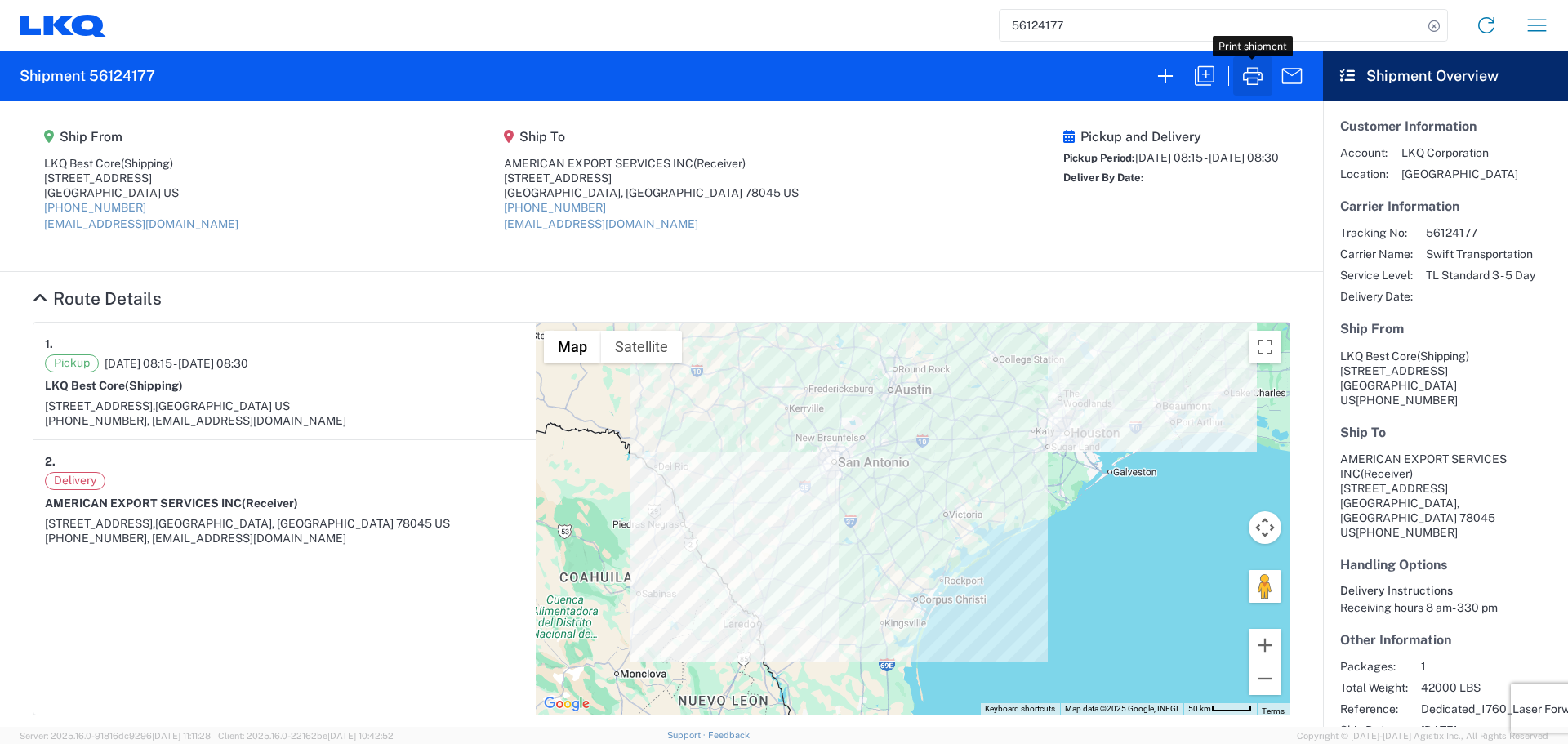
click at [1256, 83] on icon "button" at bounding box center [1253, 76] width 26 height 26
click at [1018, 10] on input "56124177" at bounding box center [1210, 25] width 423 height 31
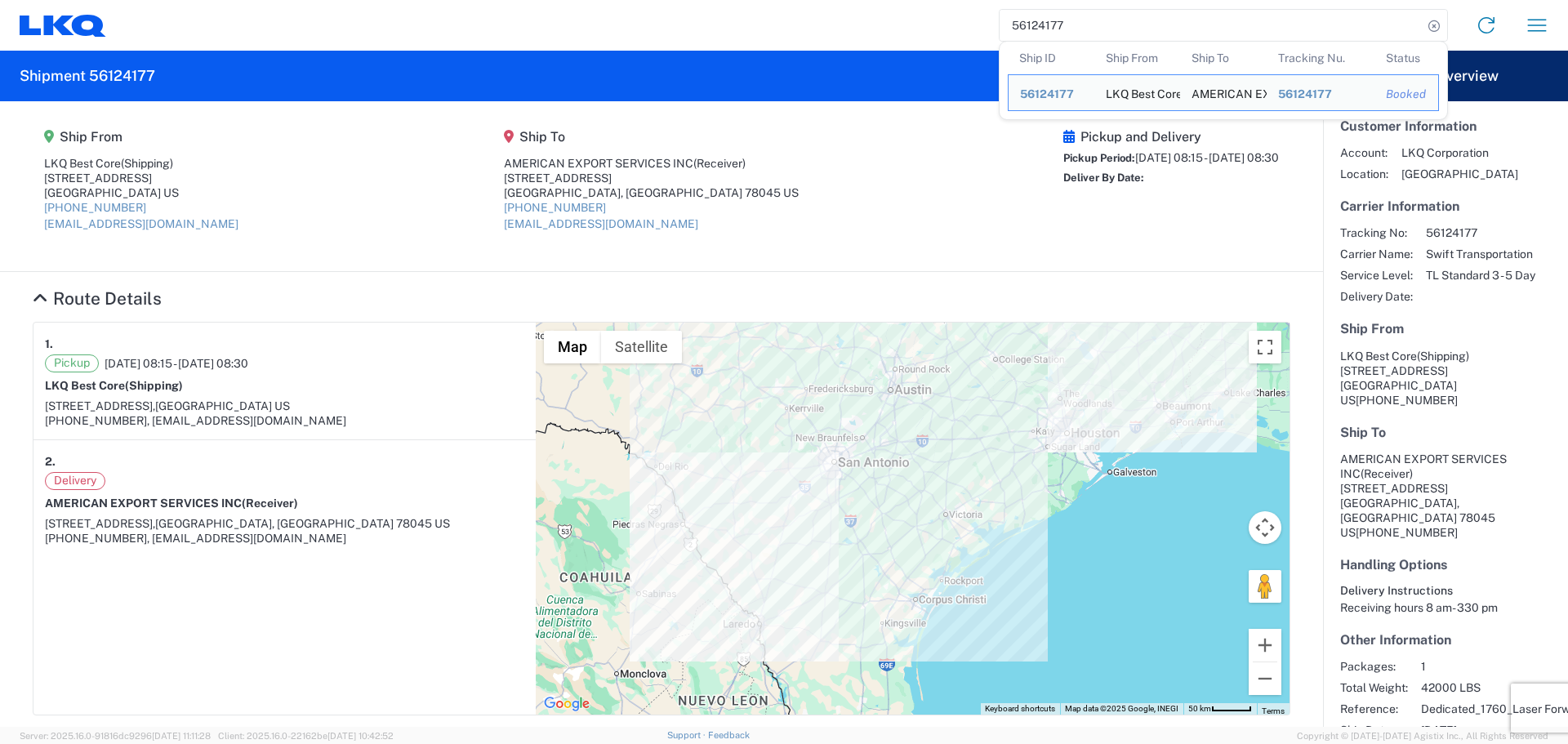
click at [1018, 10] on input "56124177" at bounding box center [1210, 25] width 423 height 31
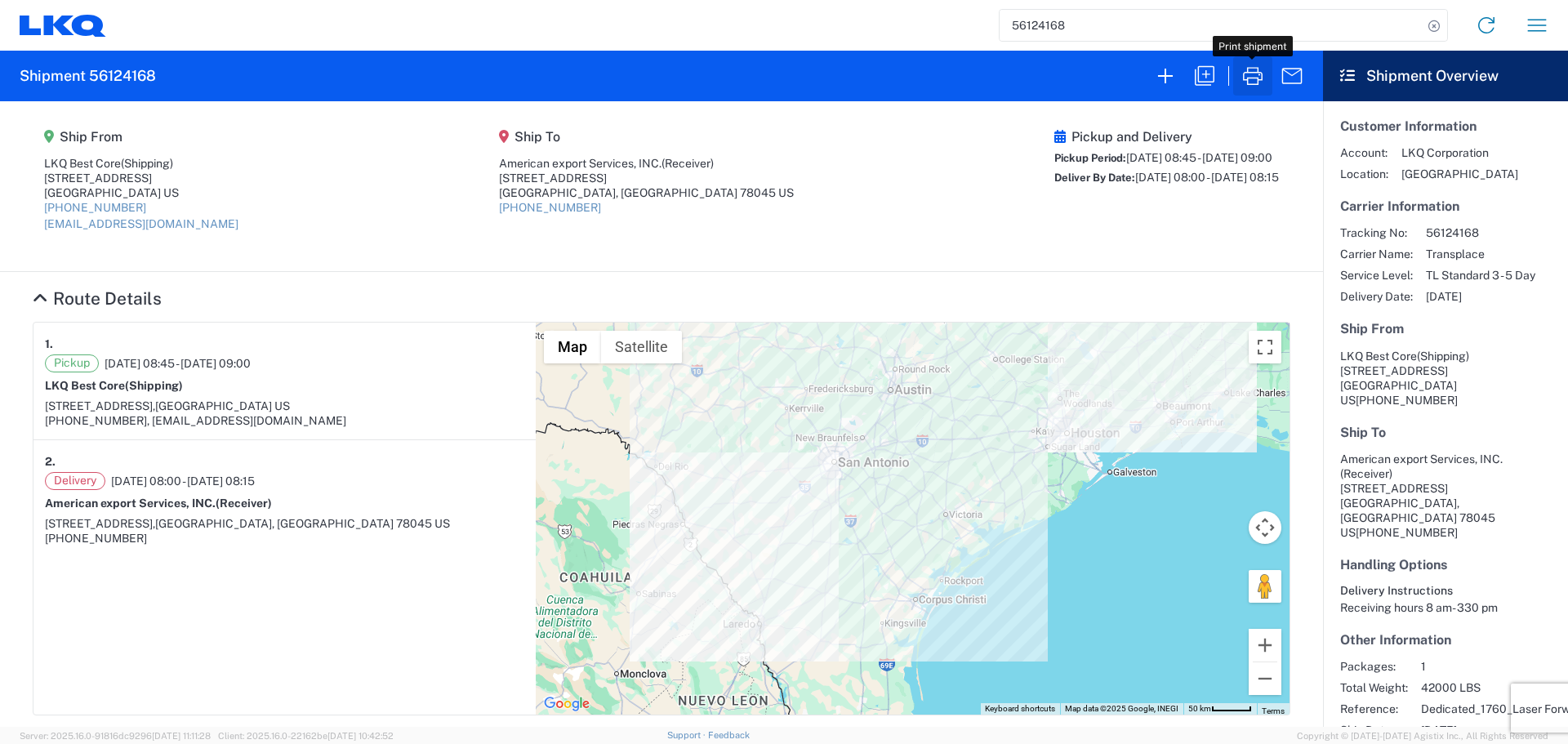
click at [1262, 63] on icon "button" at bounding box center [1253, 76] width 26 height 26
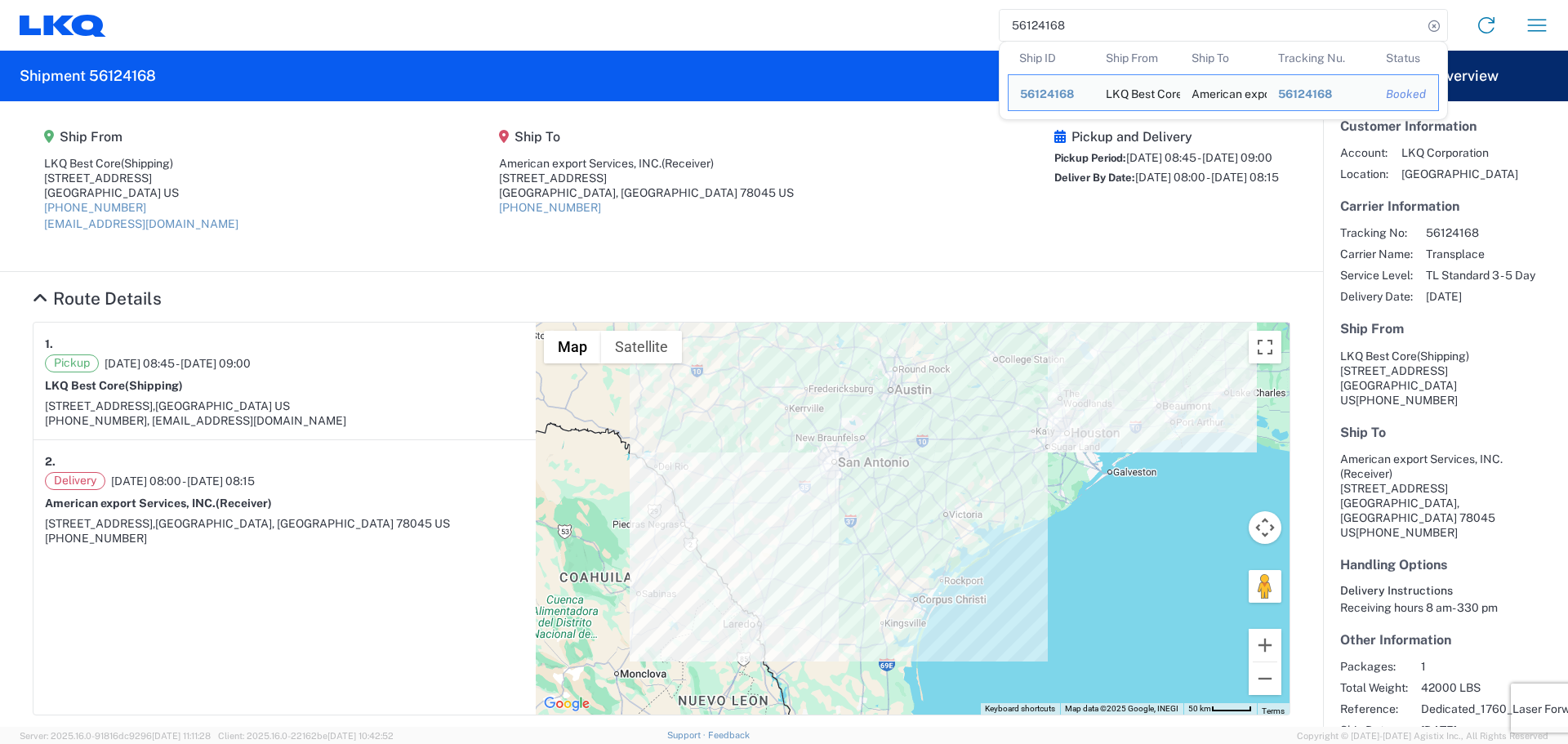
click at [1049, 29] on input "56124168" at bounding box center [1210, 25] width 423 height 31
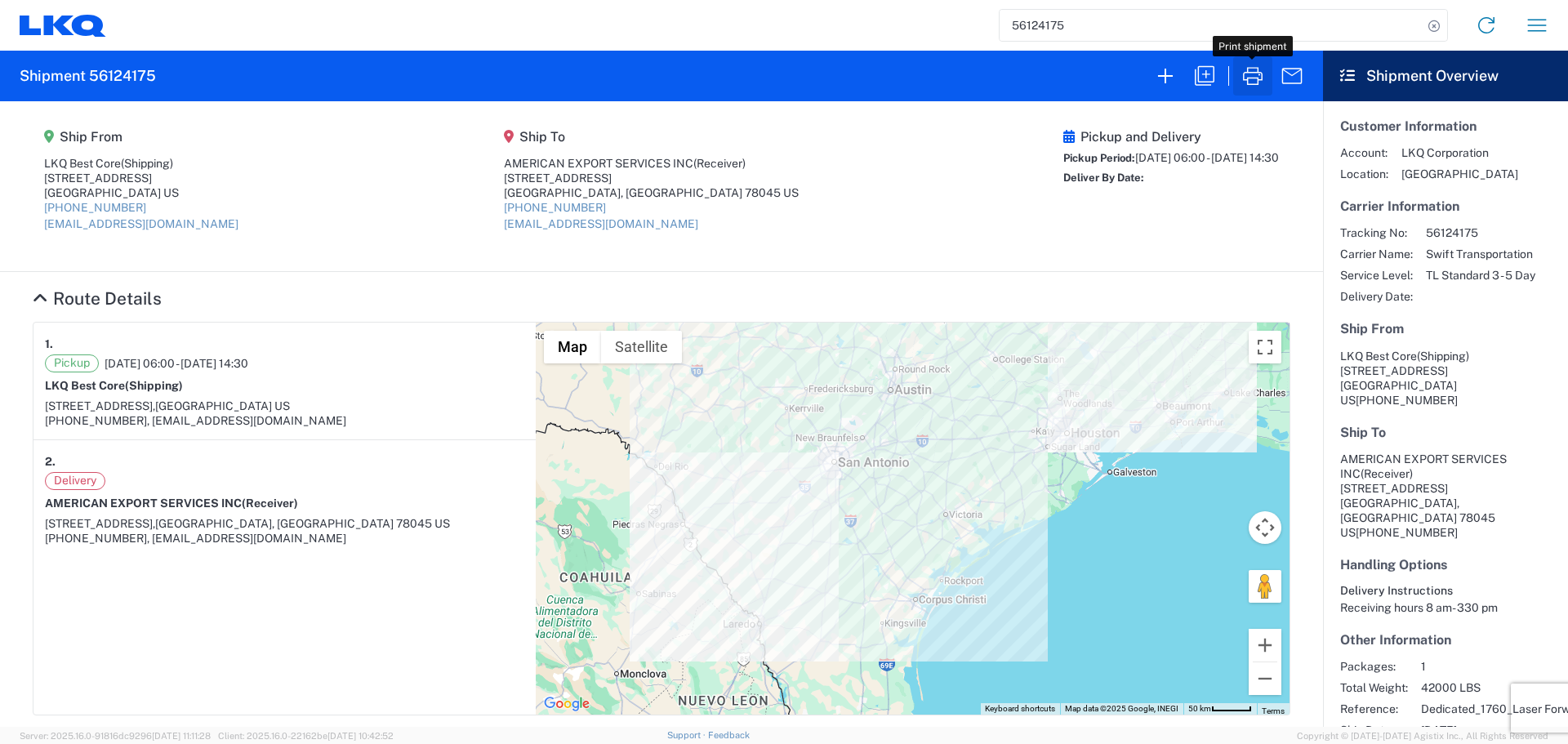
click at [1246, 79] on icon "button" at bounding box center [1252, 76] width 20 height 18
click at [1027, 21] on input "56124175" at bounding box center [1210, 25] width 423 height 31
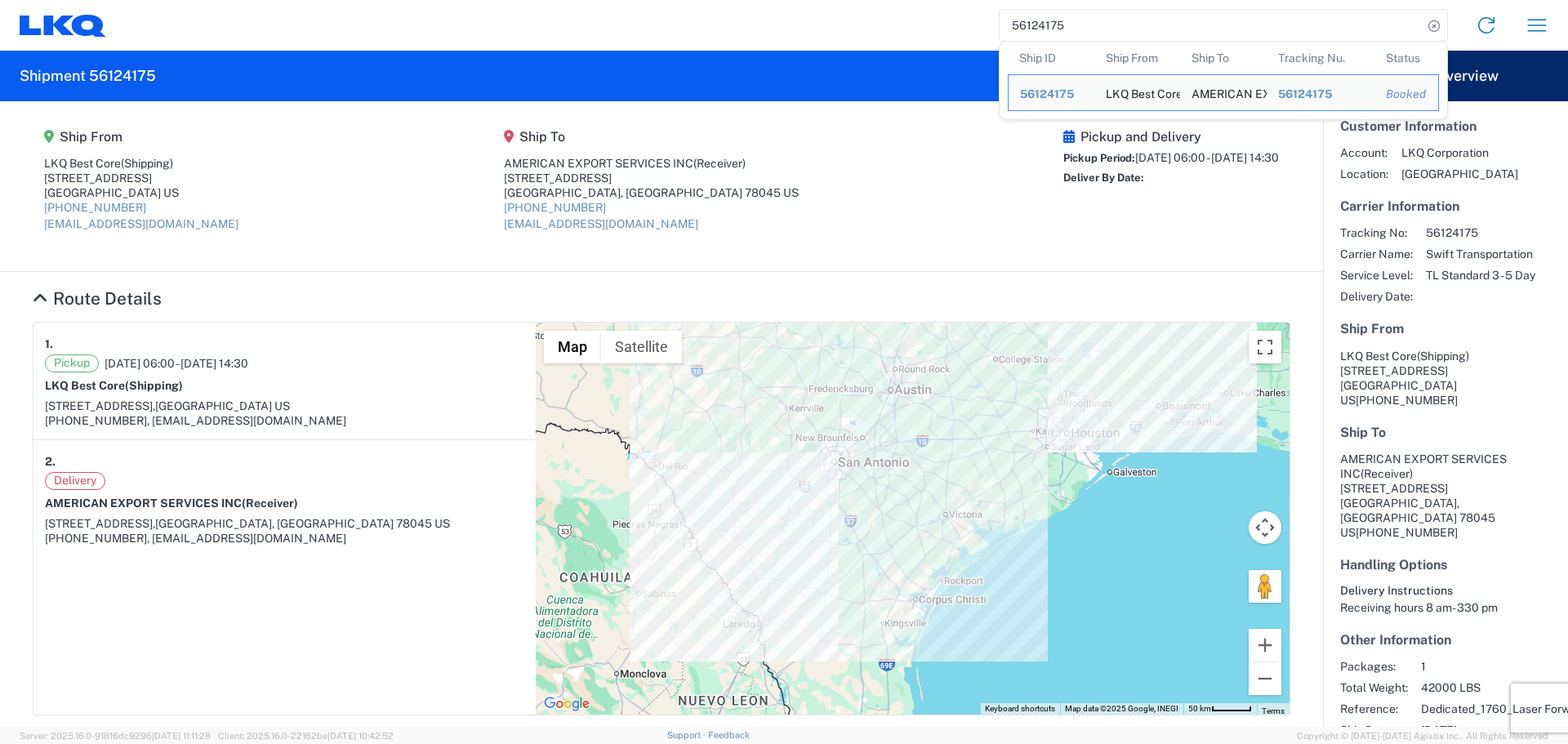
click at [1027, 21] on input "56124175" at bounding box center [1210, 25] width 423 height 31
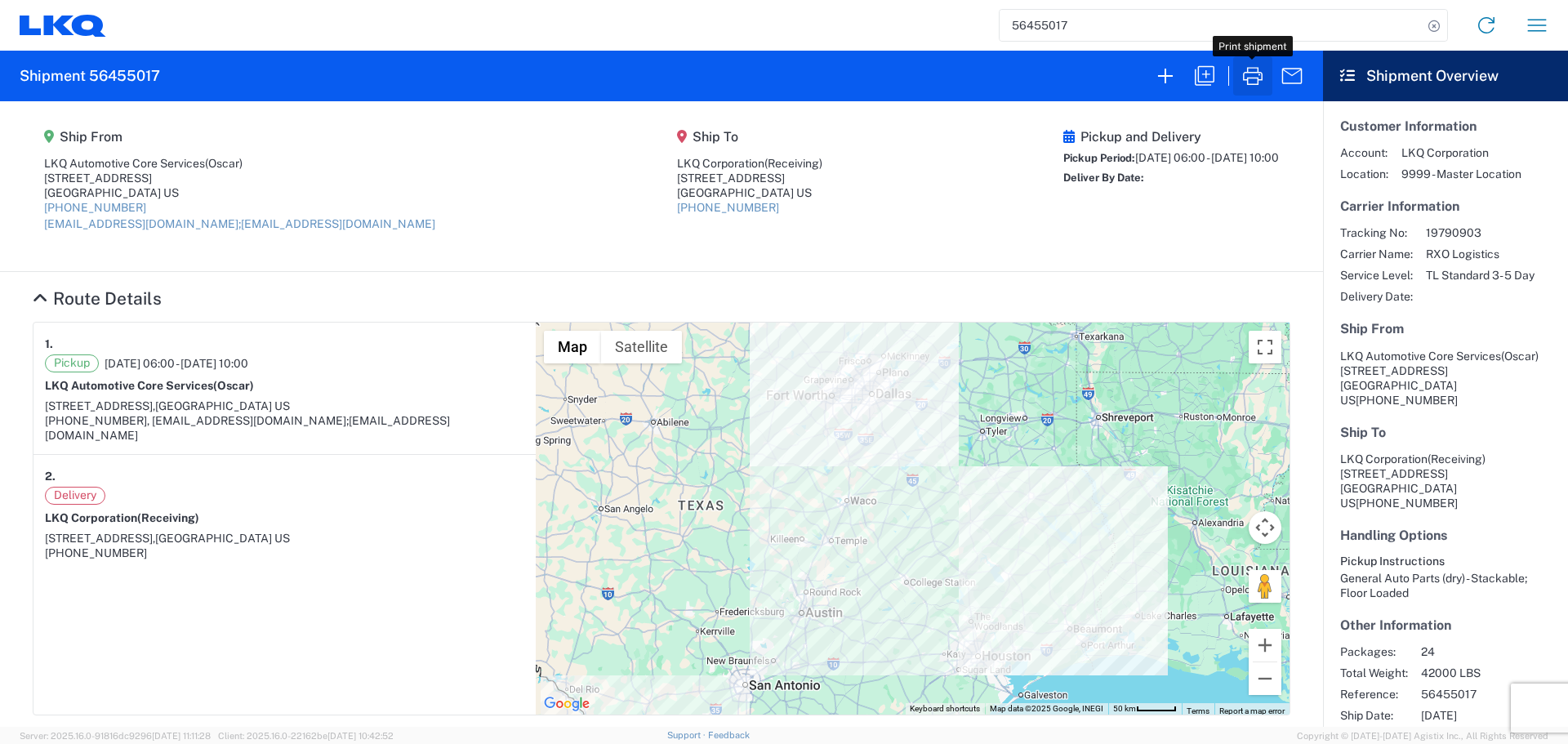
click at [1248, 76] on icon "button" at bounding box center [1253, 76] width 26 height 26
click at [1077, 32] on input "56455017" at bounding box center [1210, 25] width 423 height 31
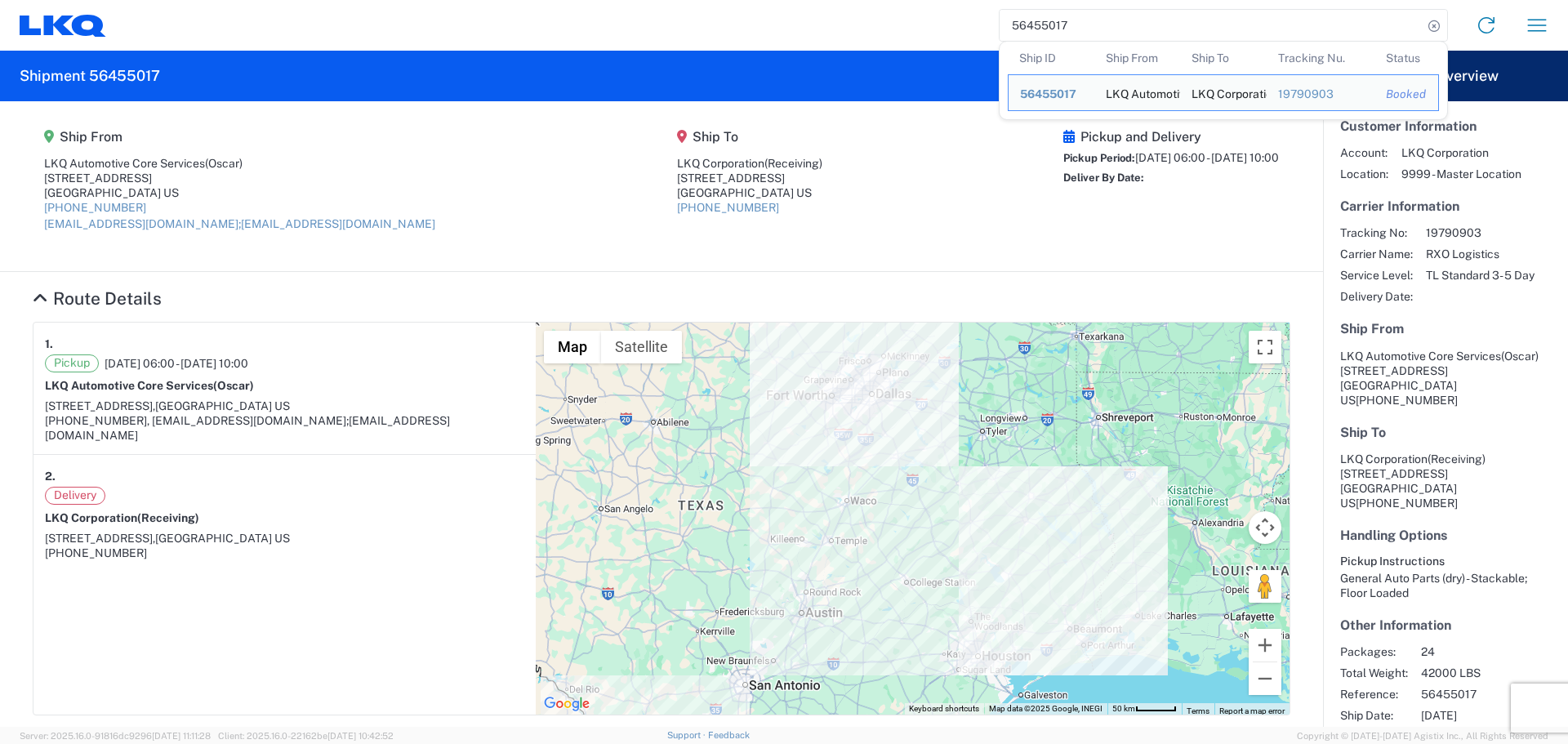
click at [1077, 32] on input "56455017" at bounding box center [1210, 25] width 423 height 31
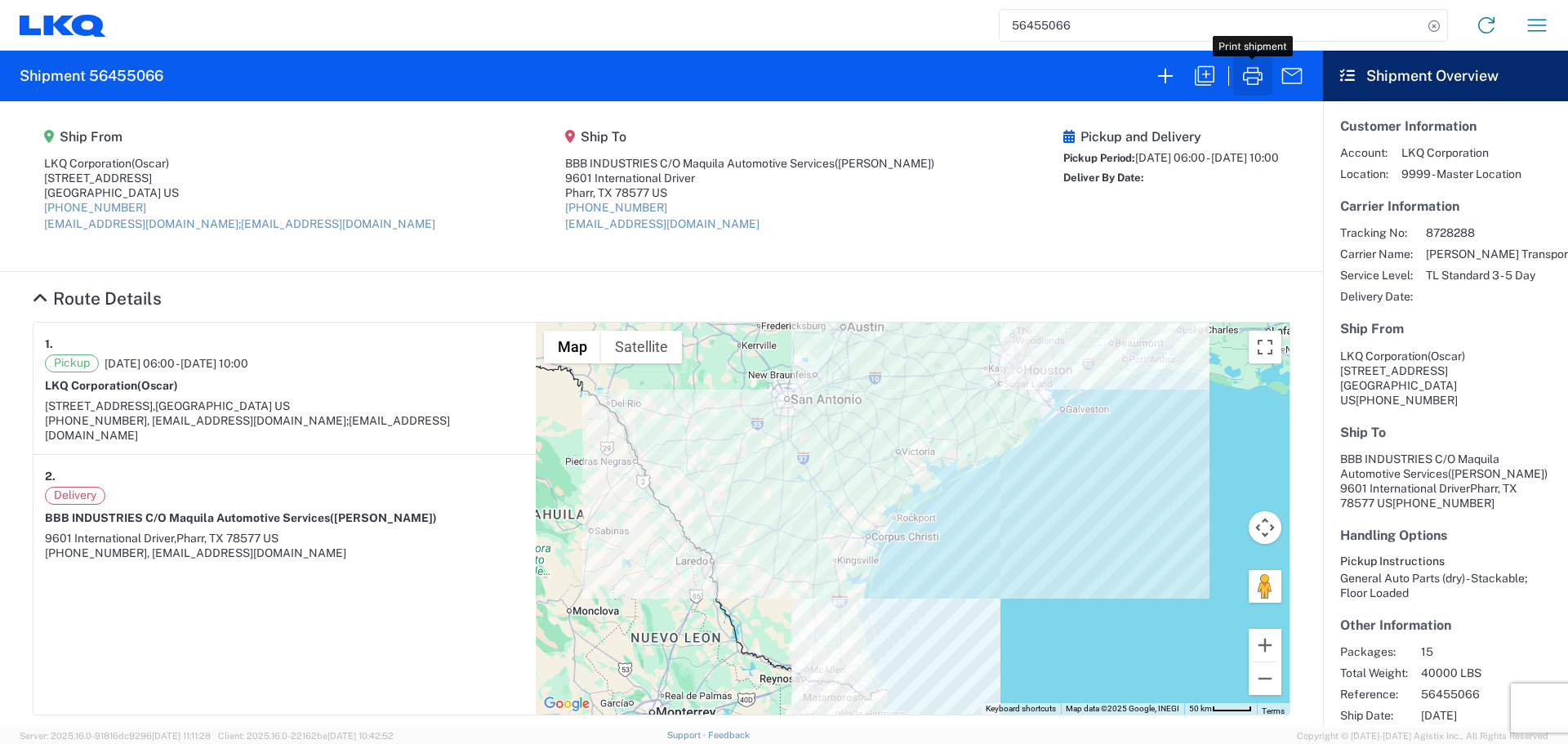
click at [1251, 69] on icon "button" at bounding box center [1253, 76] width 26 height 26
click at [1124, 15] on input "56455066" at bounding box center [1210, 25] width 423 height 31
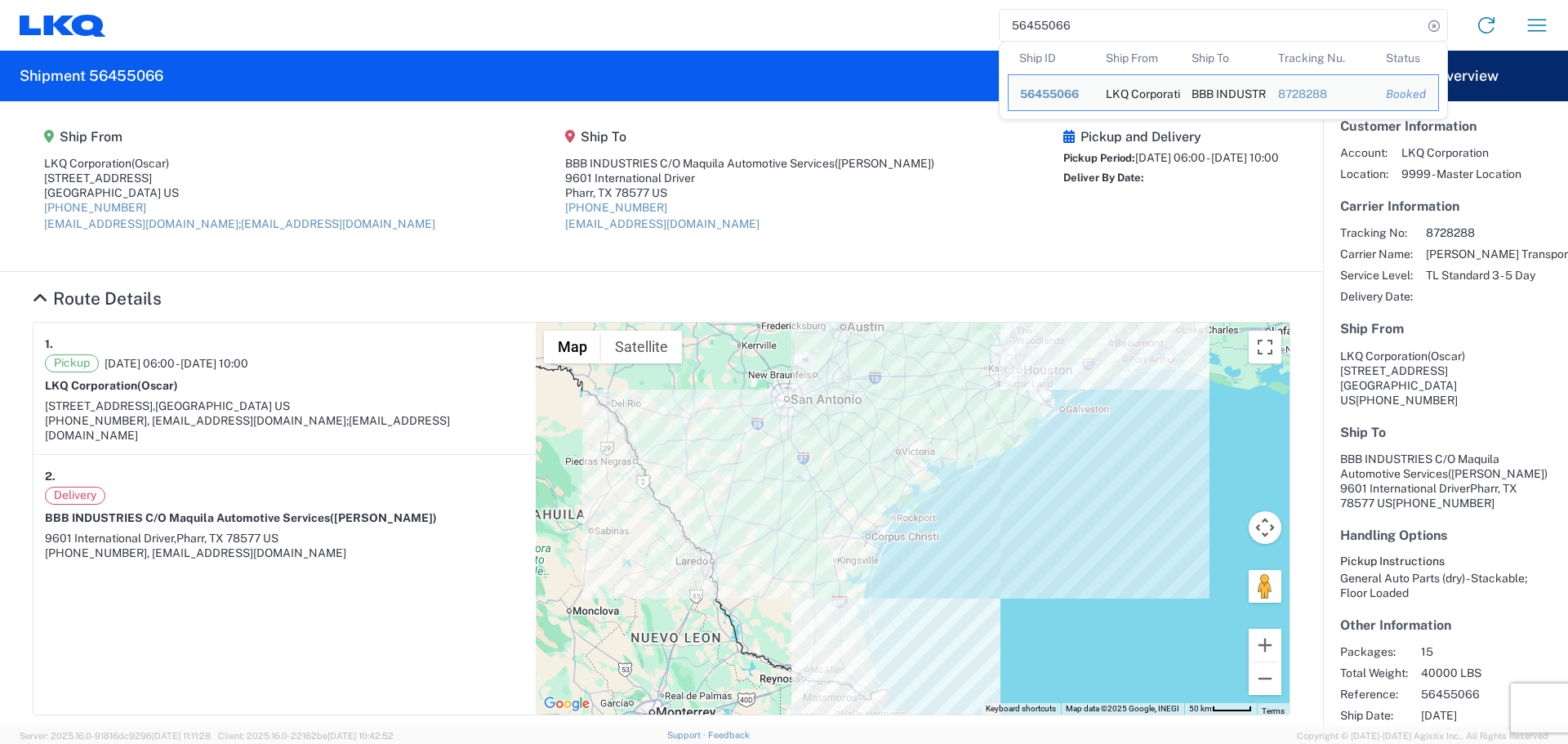
click at [1124, 15] on input "56455066" at bounding box center [1210, 25] width 423 height 31
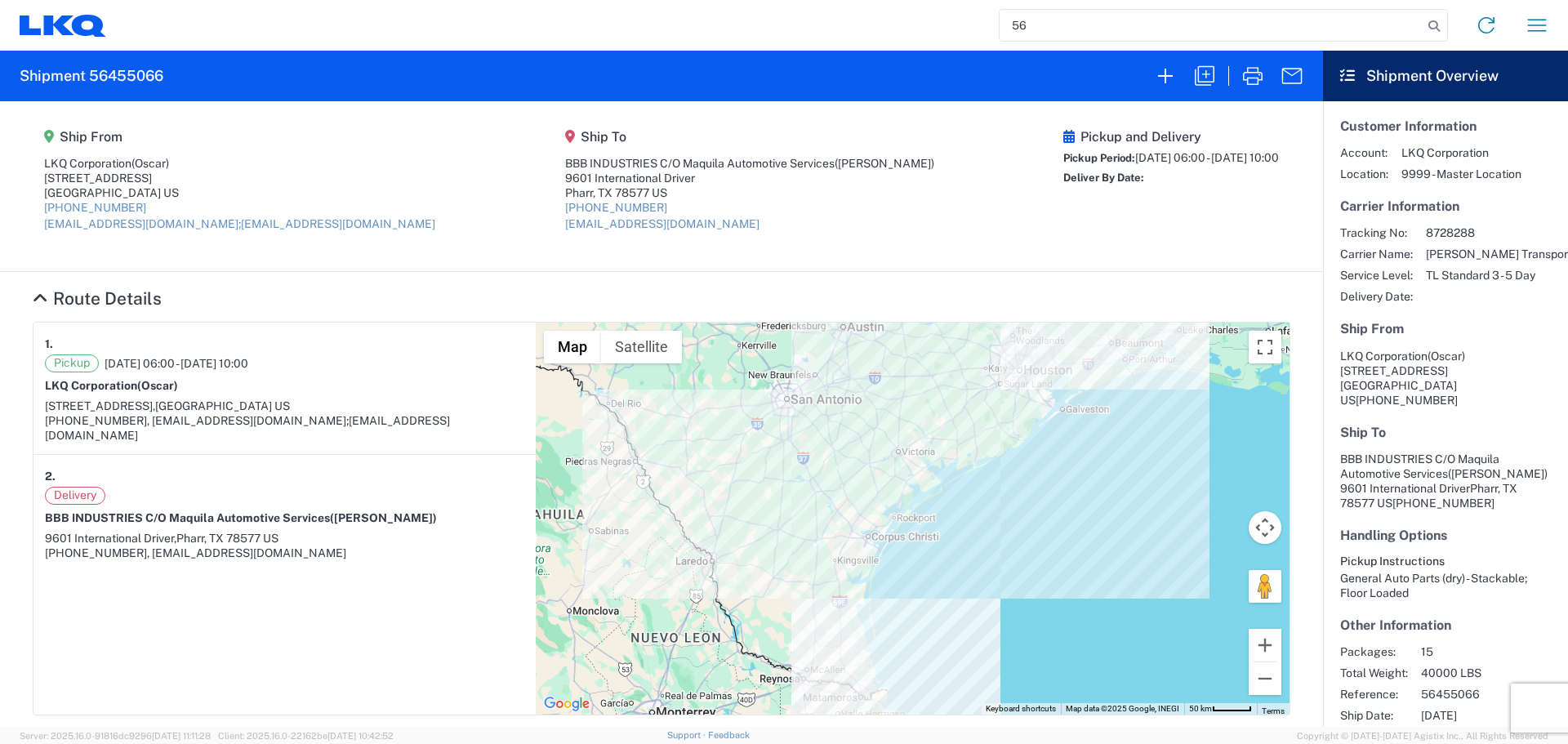
type input "5"
drag, startPoint x: 1244, startPoint y: 73, endPoint x: 1255, endPoint y: 68, distance: 12.1
click at [1248, 69] on icon "button" at bounding box center [1253, 76] width 26 height 26
click at [1055, 38] on input "56455082" at bounding box center [1210, 25] width 423 height 31
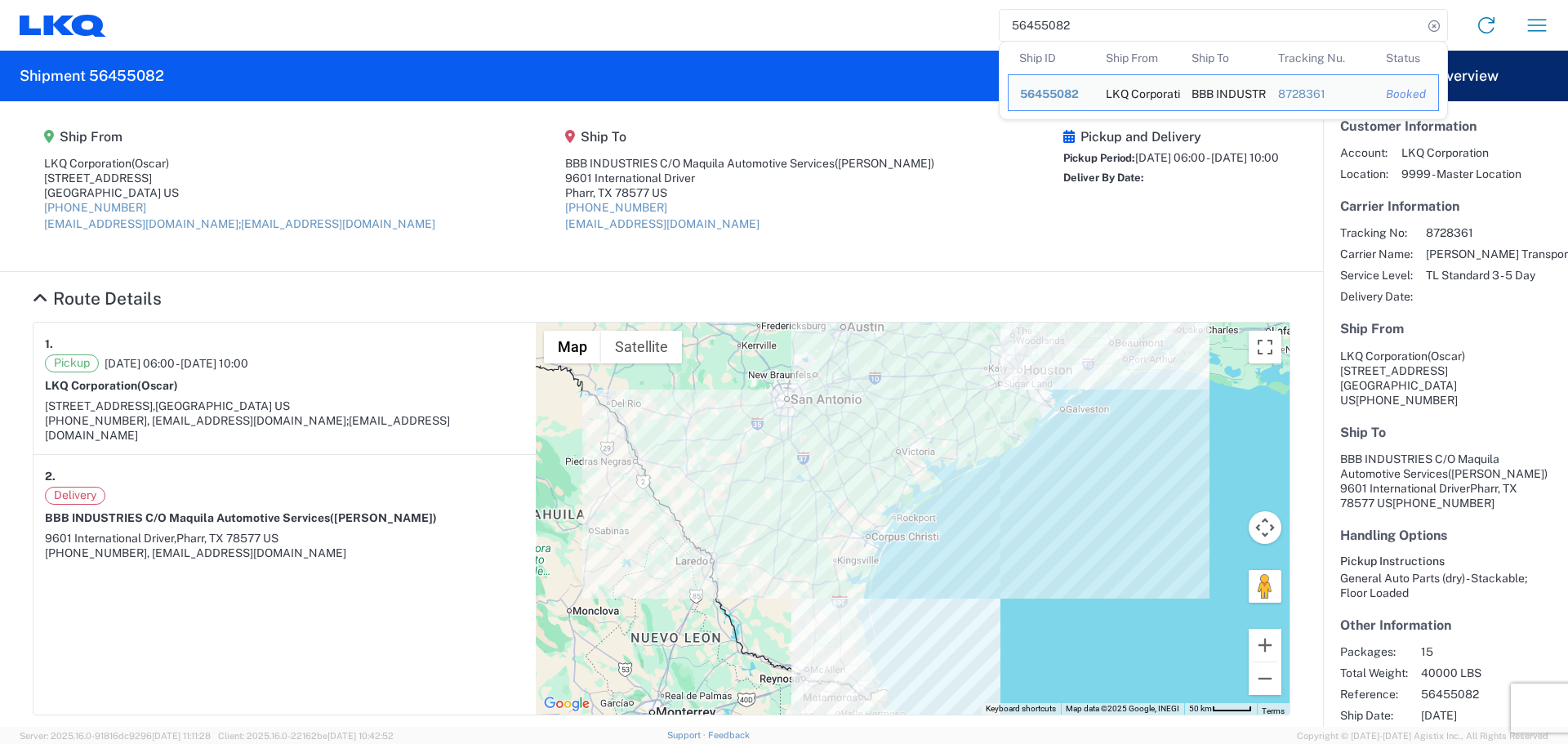
click at [1055, 38] on input "56455082" at bounding box center [1210, 25] width 423 height 31
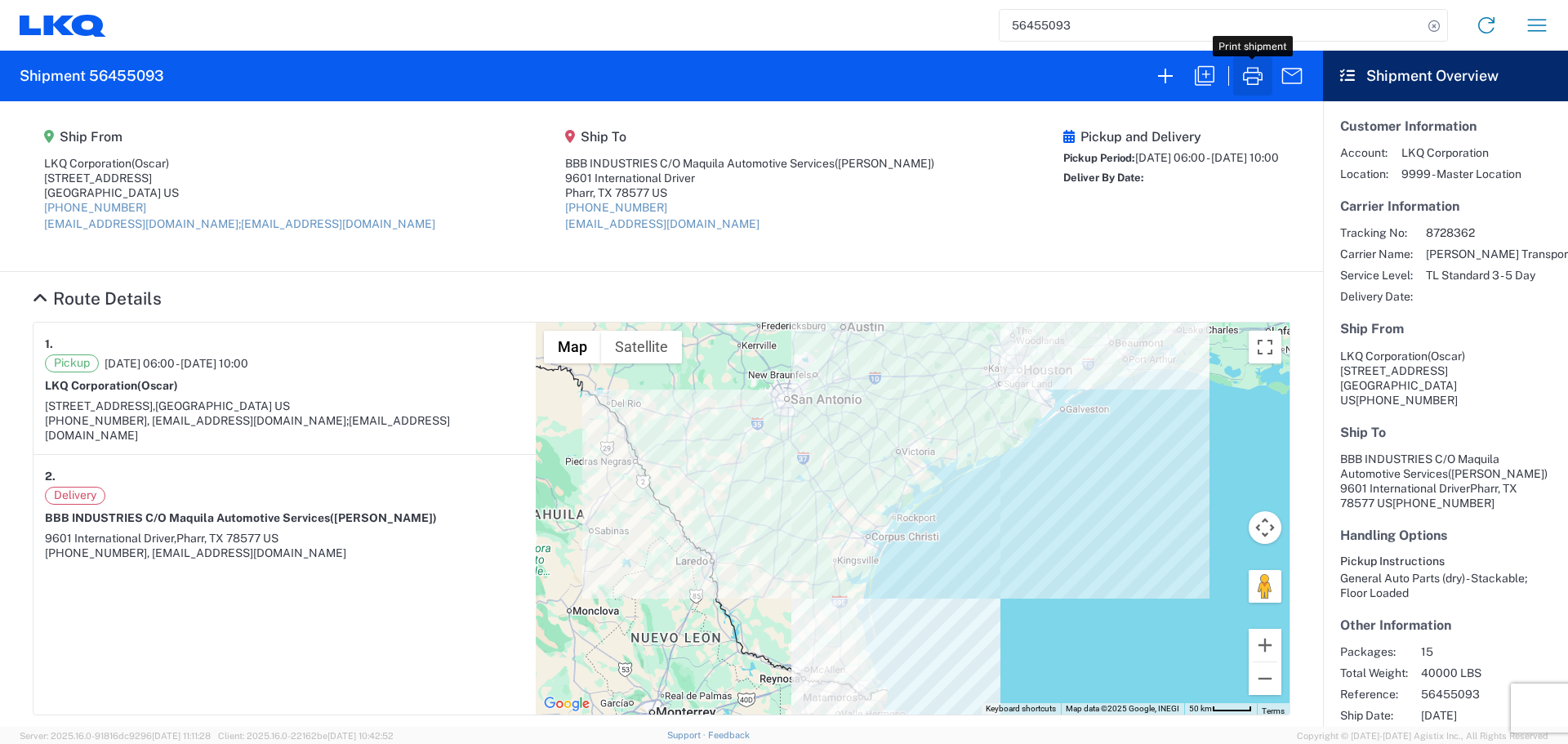
click at [1262, 78] on icon "button" at bounding box center [1252, 76] width 20 height 18
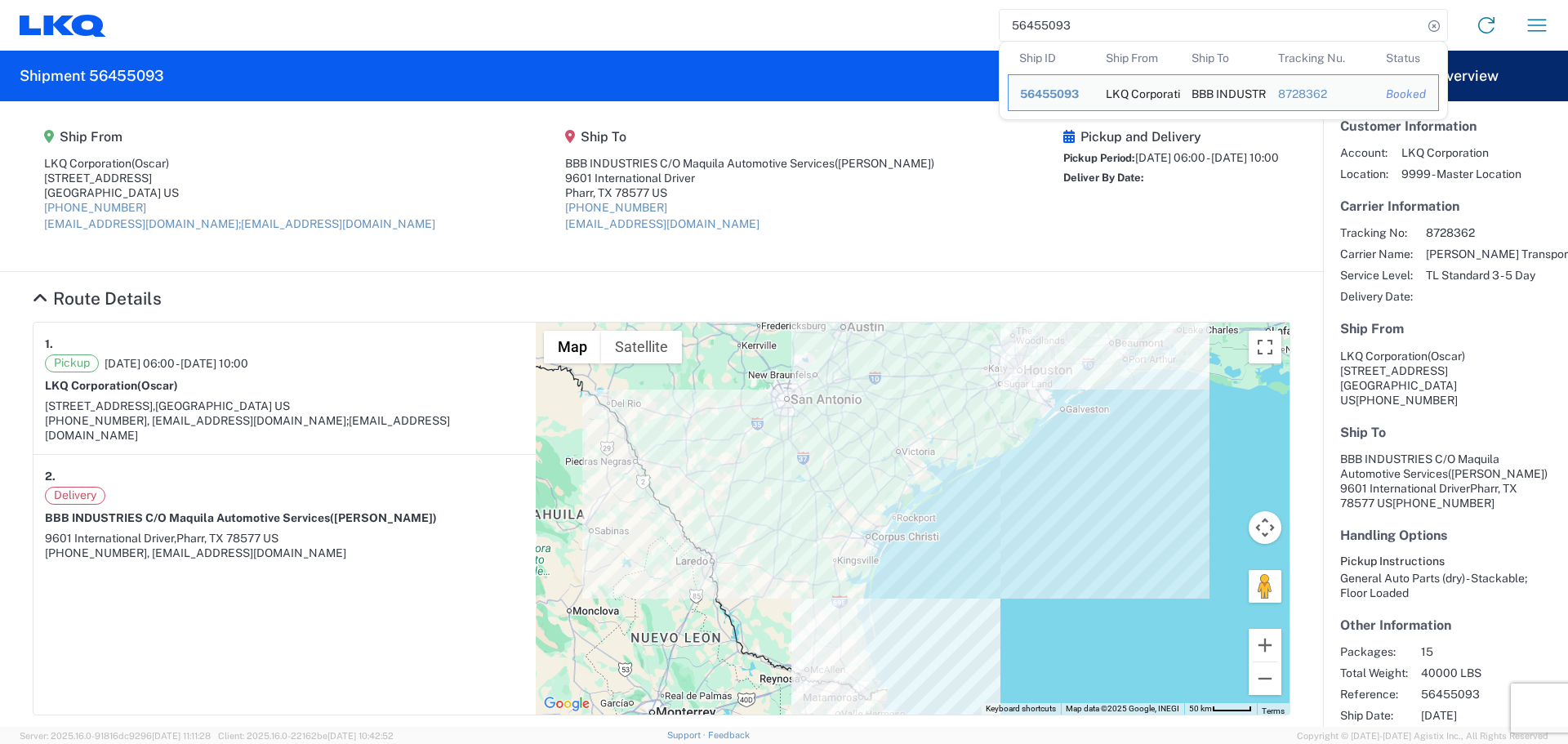
click at [1045, 31] on input "56455093" at bounding box center [1210, 25] width 423 height 31
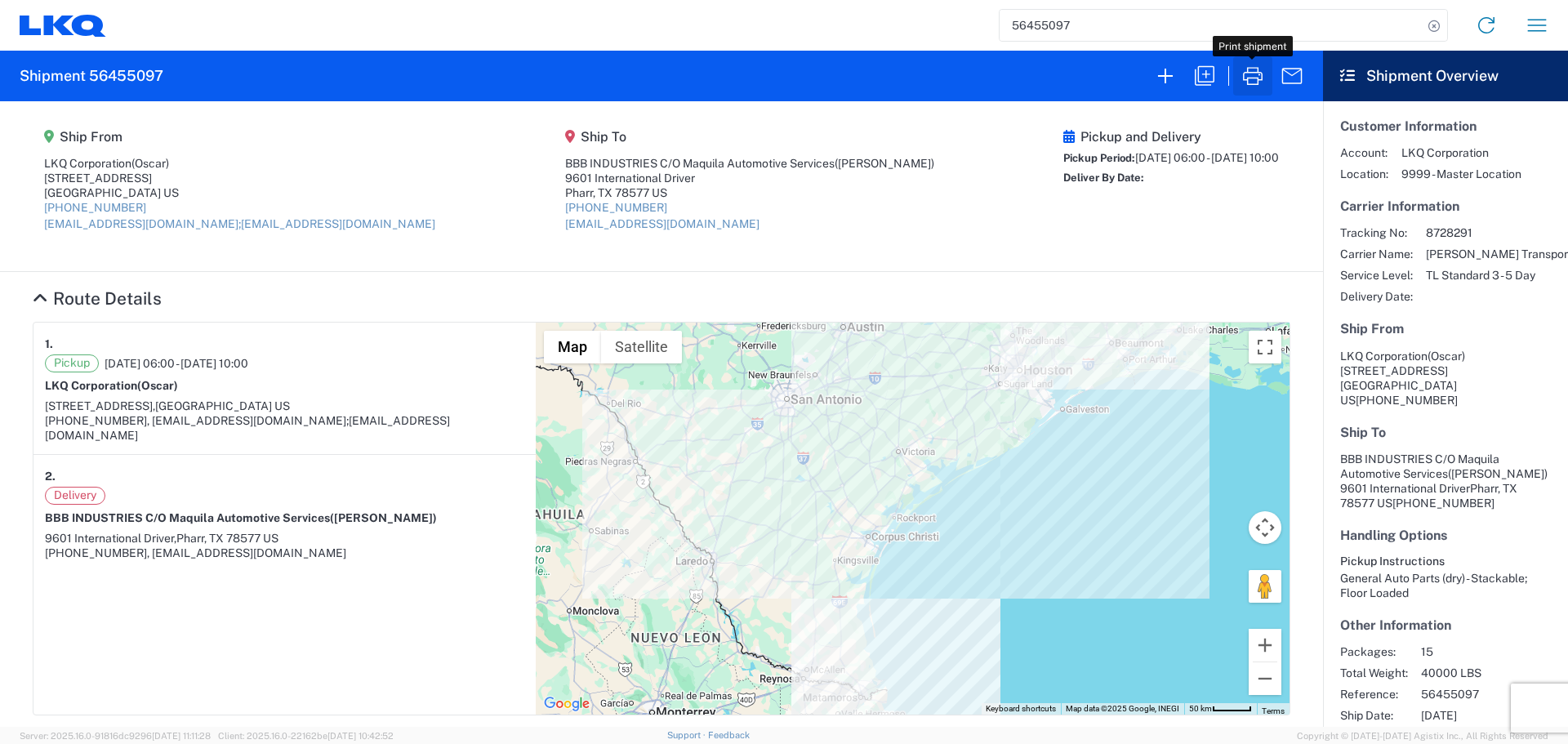
click at [1258, 80] on icon "button" at bounding box center [1252, 76] width 20 height 18
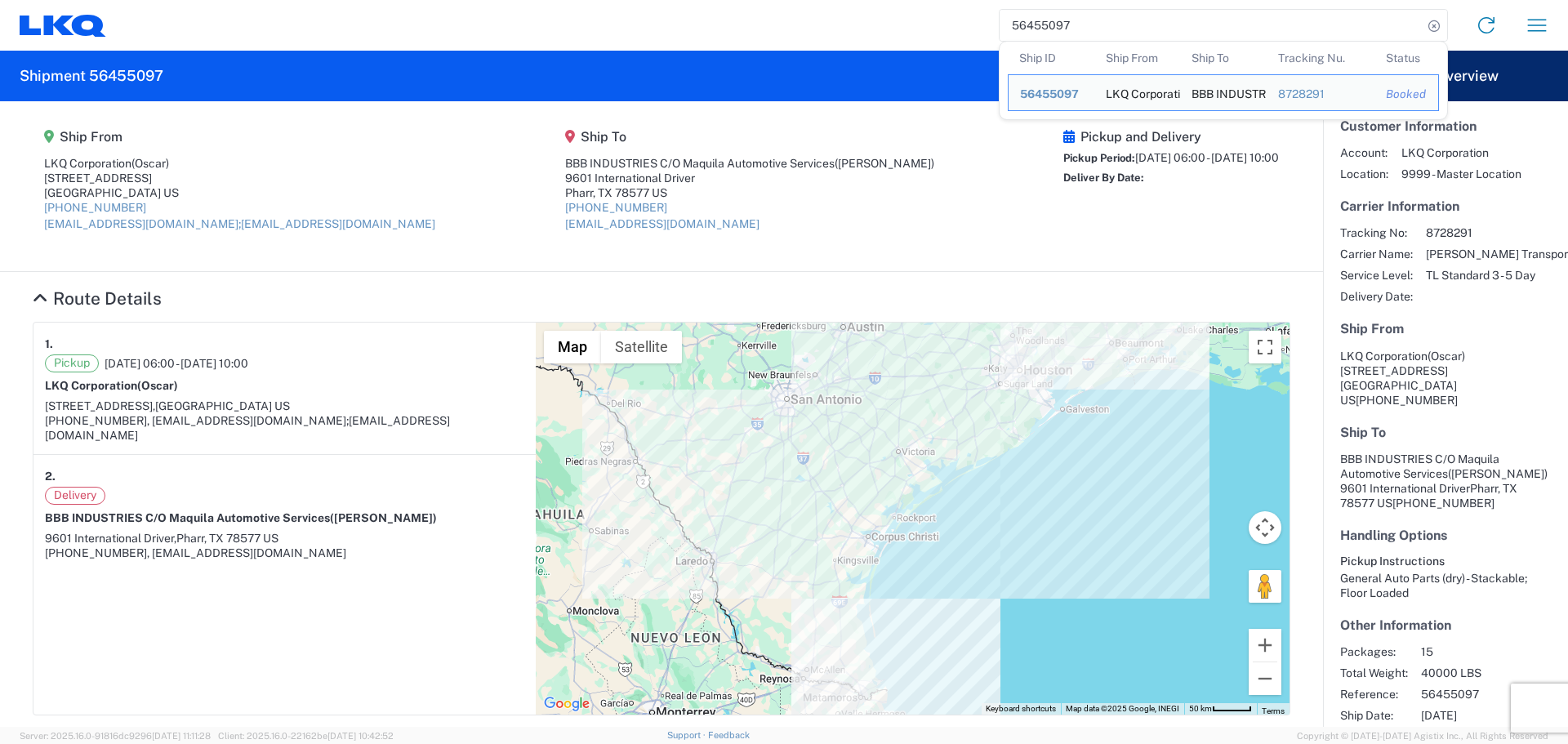
click at [1040, 35] on input "56455097" at bounding box center [1210, 25] width 423 height 31
drag, startPoint x: 1040, startPoint y: 35, endPoint x: 1034, endPoint y: 28, distance: 9.2
click at [1034, 28] on input "56455097" at bounding box center [1210, 25] width 423 height 31
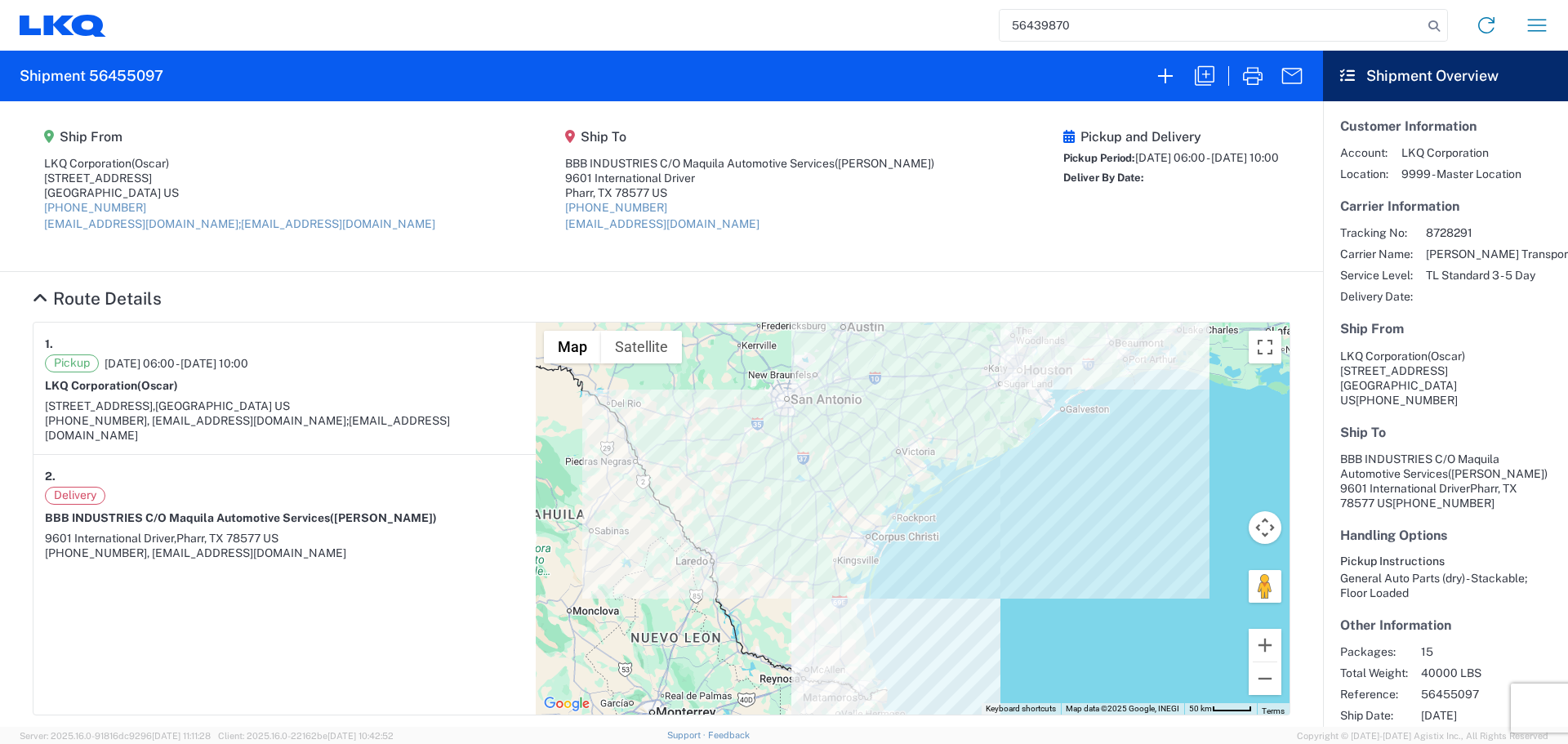
type input "56439870"
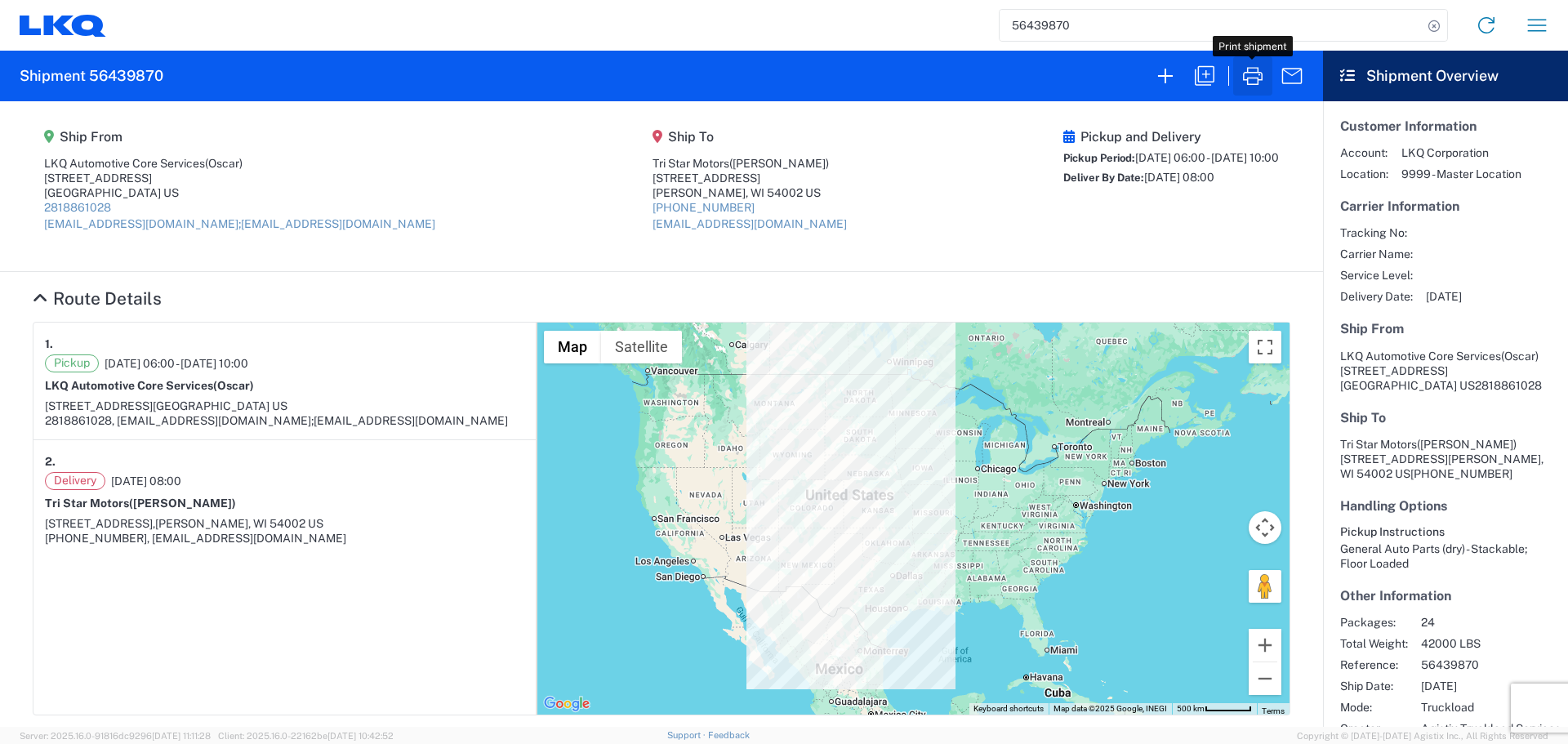
click at [1259, 69] on icon "button" at bounding box center [1253, 76] width 26 height 26
